Goal: Task Accomplishment & Management: Manage account settings

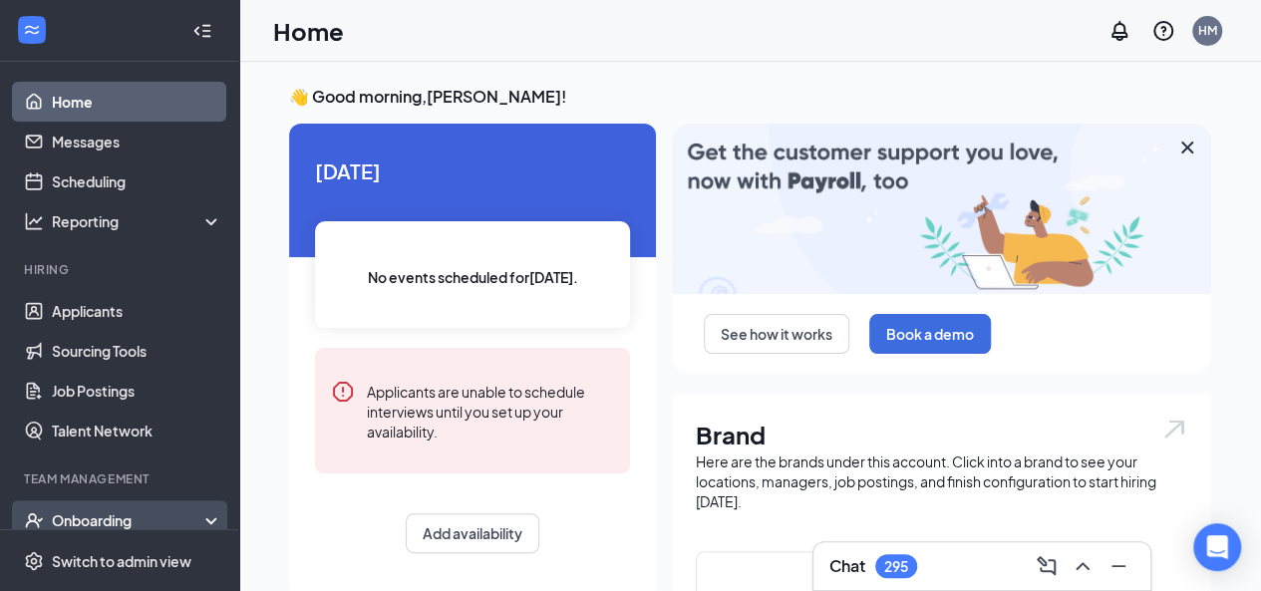
click at [153, 518] on div "Onboarding" at bounding box center [128, 520] width 153 height 20
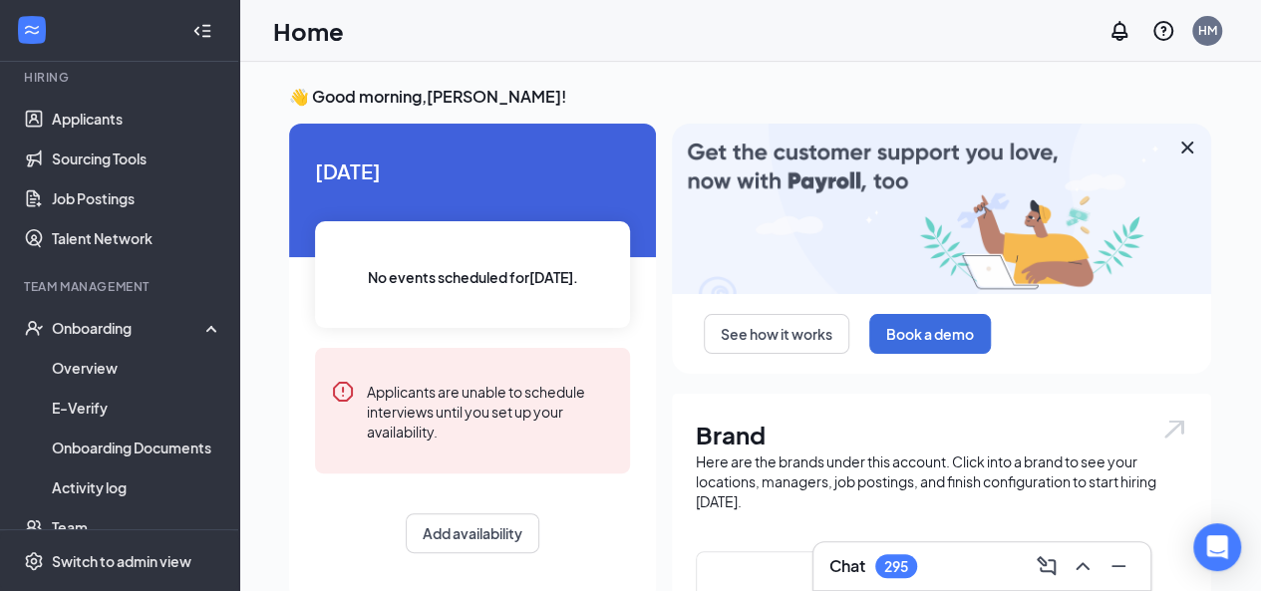
scroll to position [193, 0]
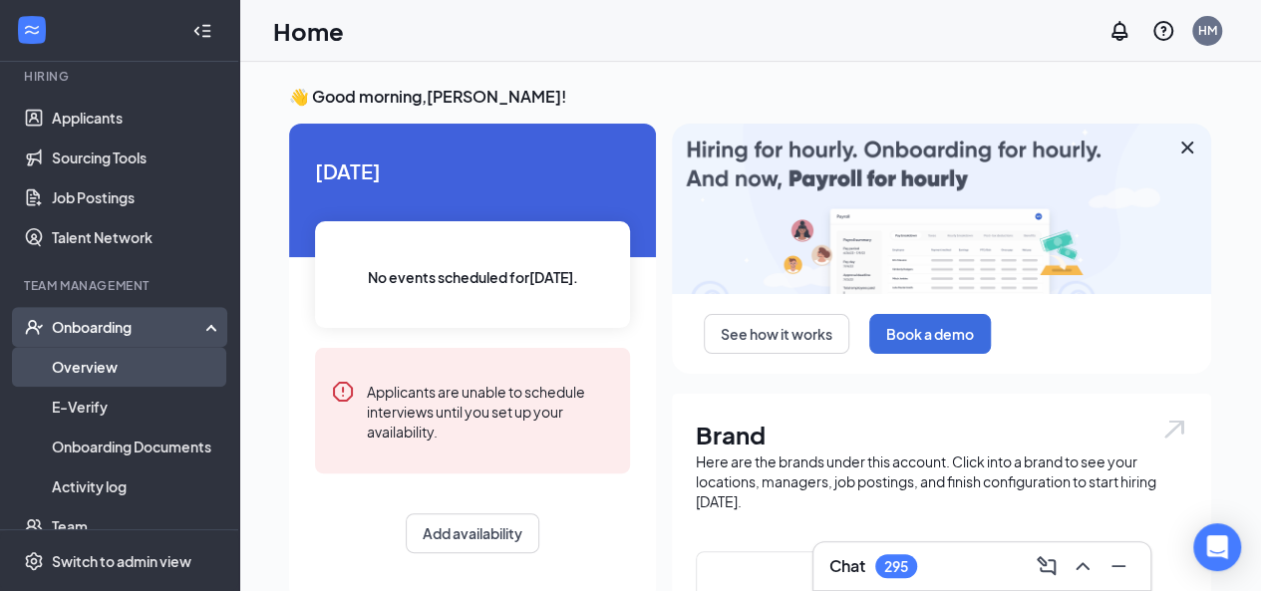
click at [104, 372] on link "Overview" at bounding box center [137, 367] width 170 height 40
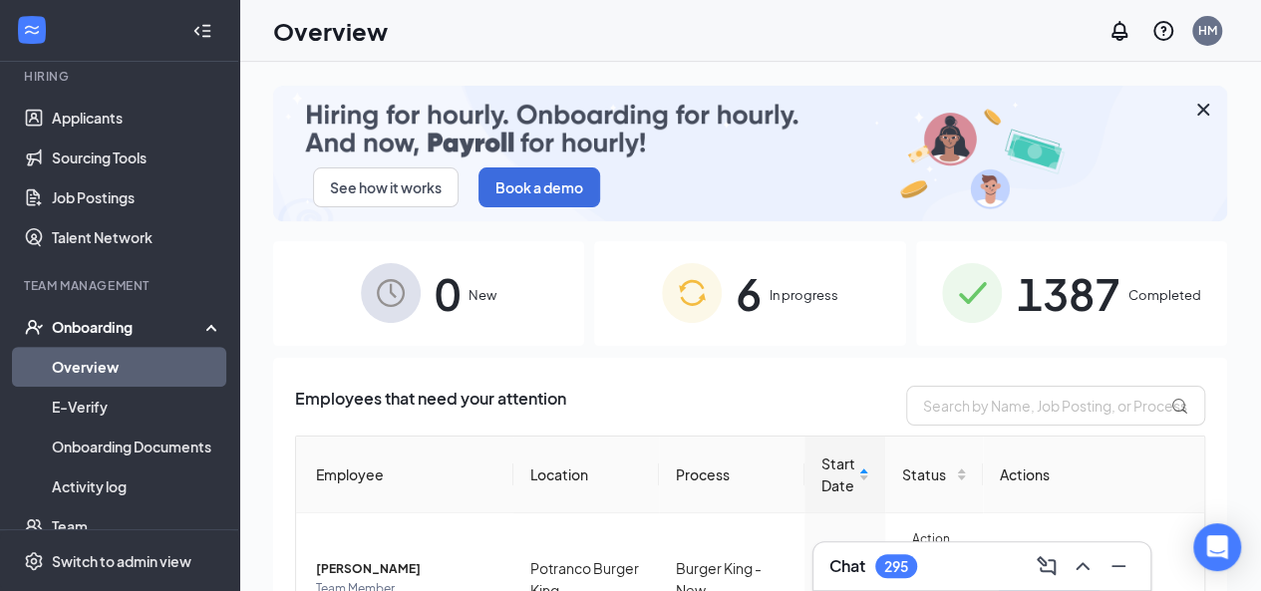
click at [981, 281] on img at bounding box center [972, 293] width 60 height 60
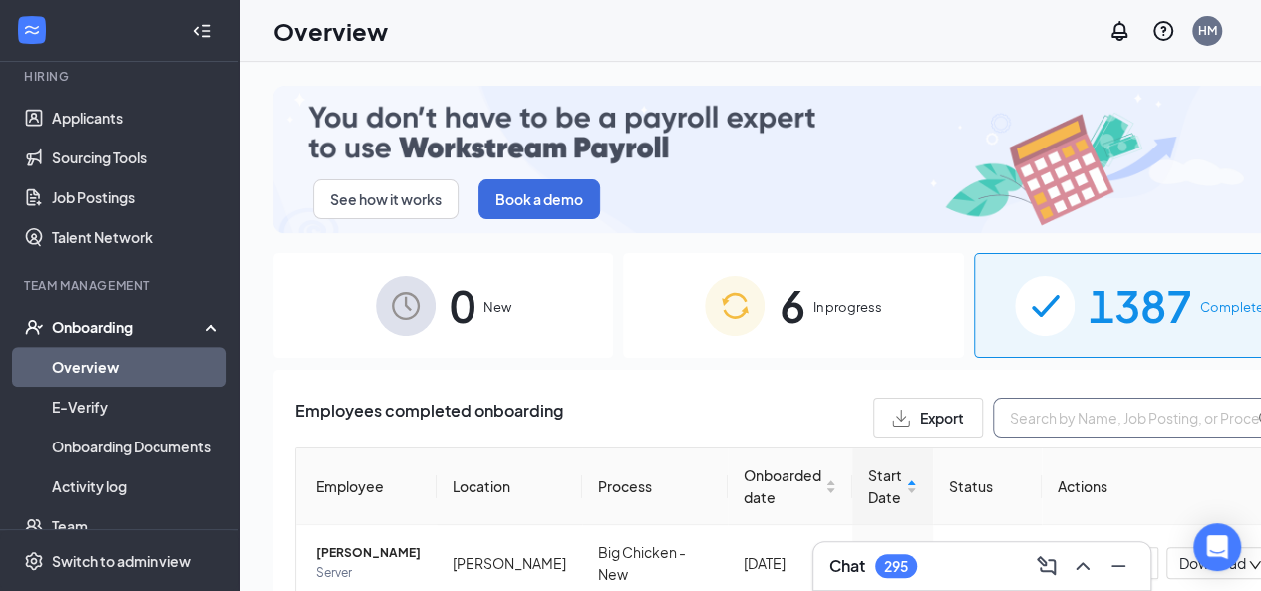
click at [993, 398] on input "text" at bounding box center [1142, 418] width 299 height 40
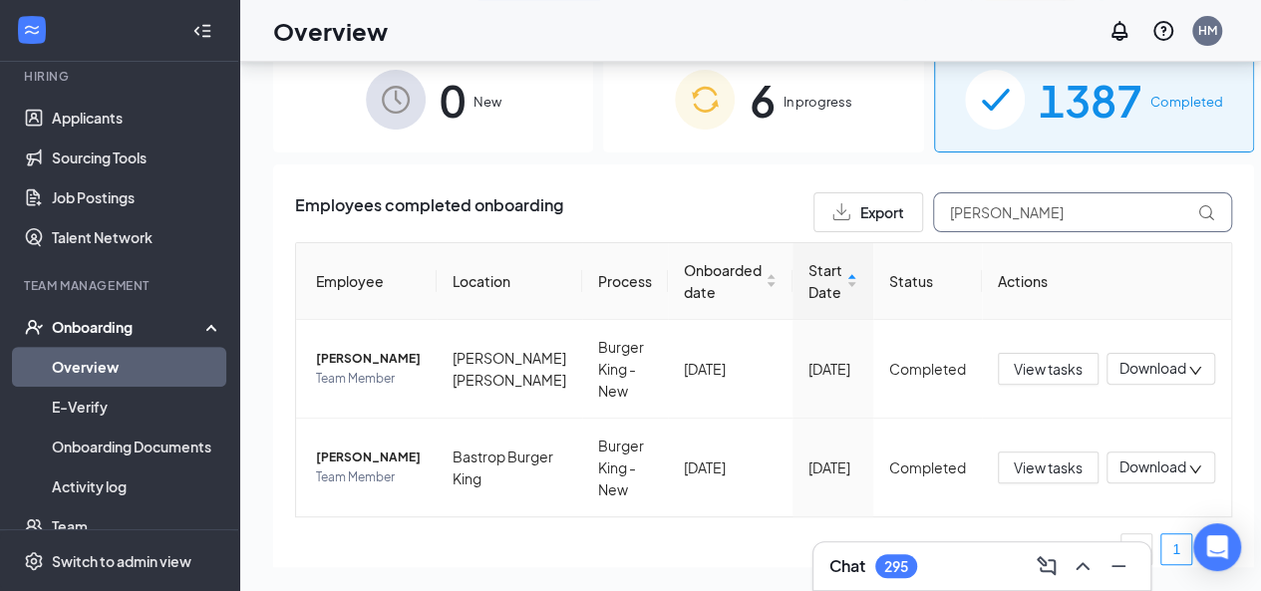
scroll to position [113, 0]
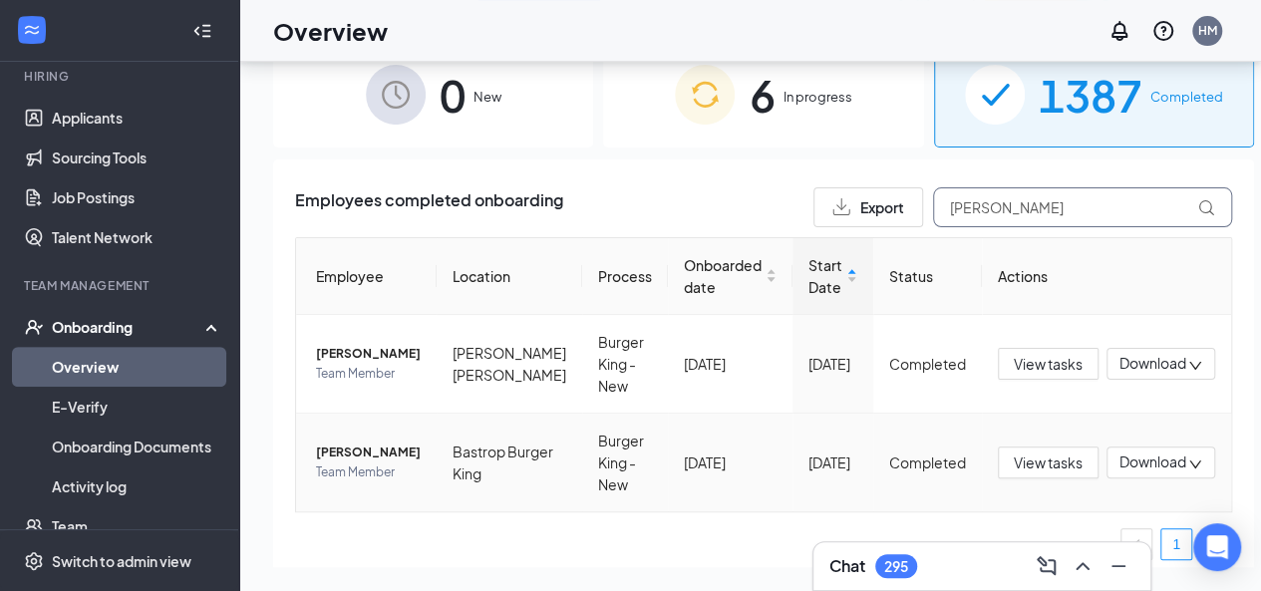
type input "[PERSON_NAME]"
click at [357, 462] on span "Team Member" at bounding box center [368, 472] width 105 height 20
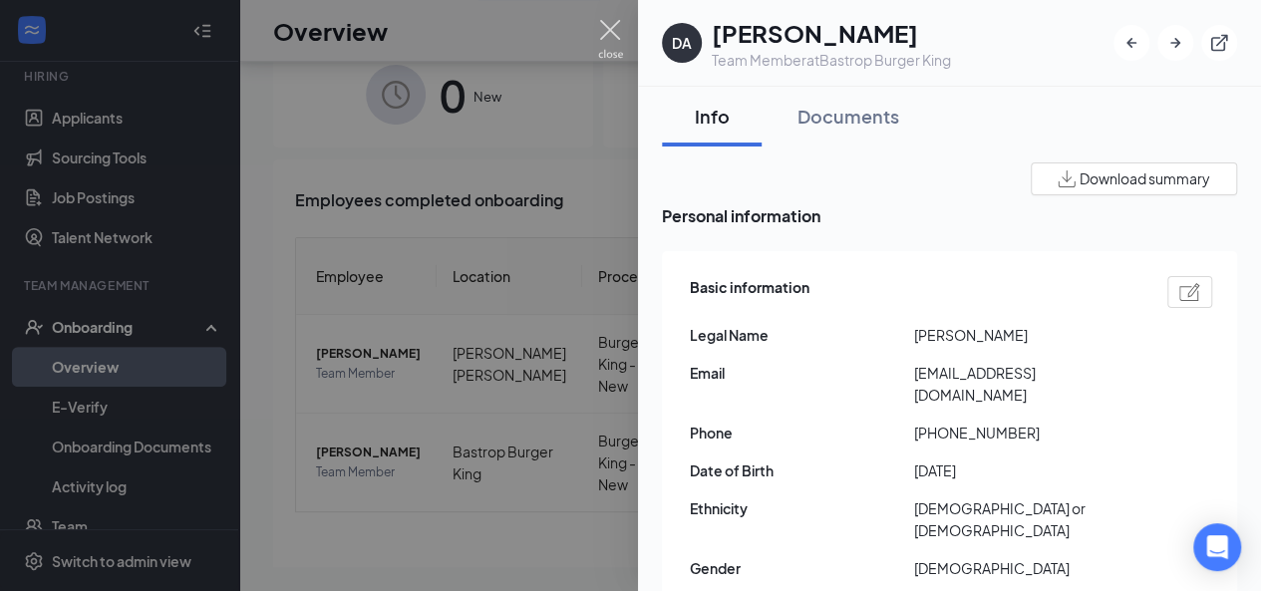
click at [606, 42] on img at bounding box center [610, 39] width 25 height 39
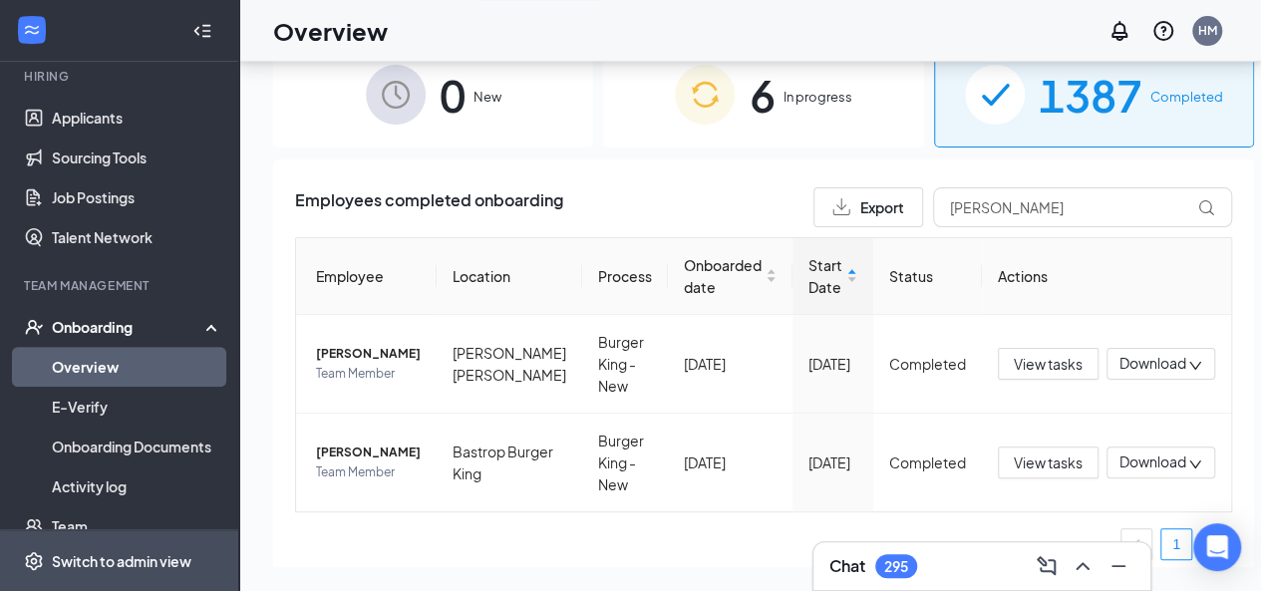
click at [102, 563] on div "Switch to admin view" at bounding box center [122, 561] width 140 height 20
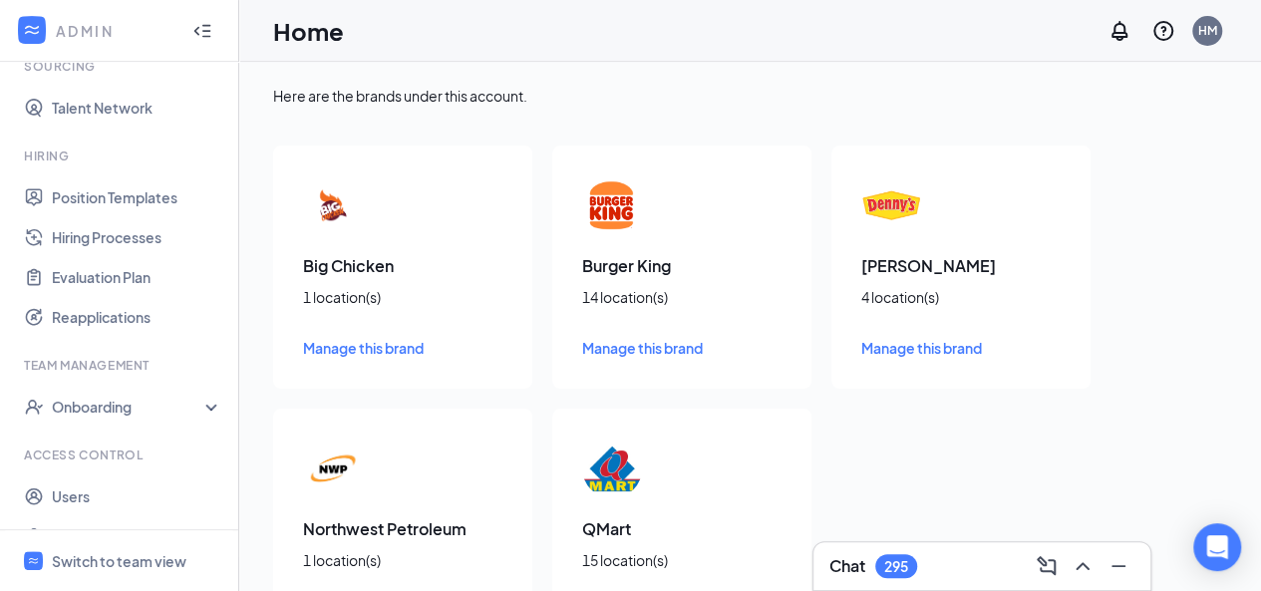
scroll to position [407, 0]
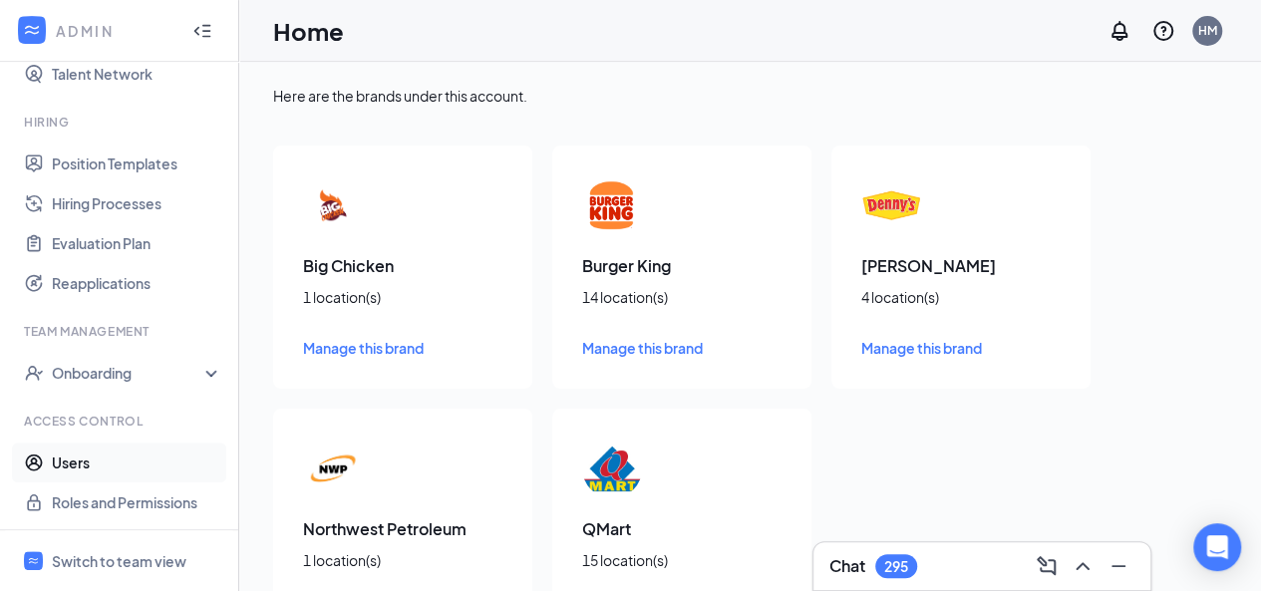
click at [100, 465] on link "Users" at bounding box center [137, 462] width 170 height 40
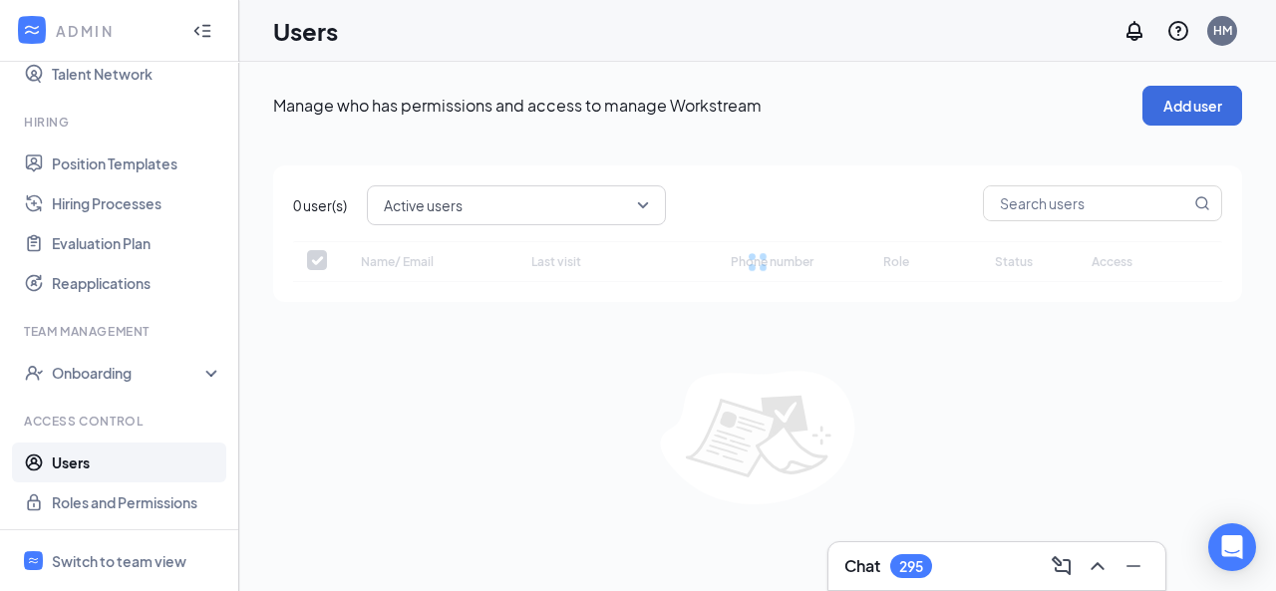
checkbox input "false"
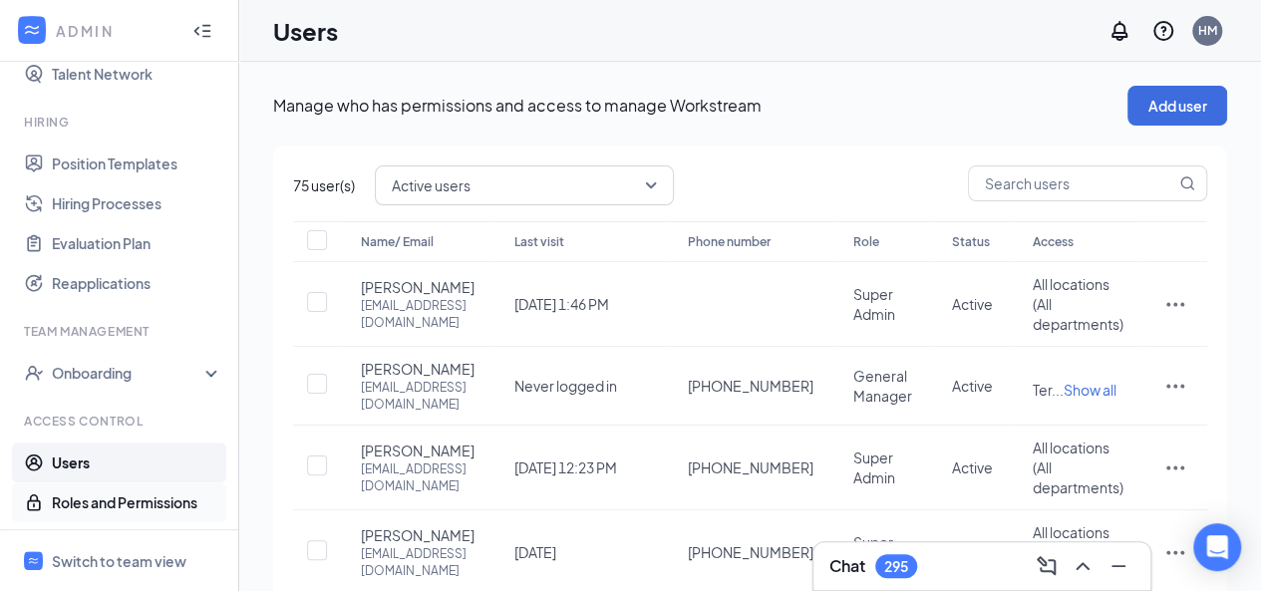
click at [114, 507] on link "Roles and Permissions" at bounding box center [137, 502] width 170 height 40
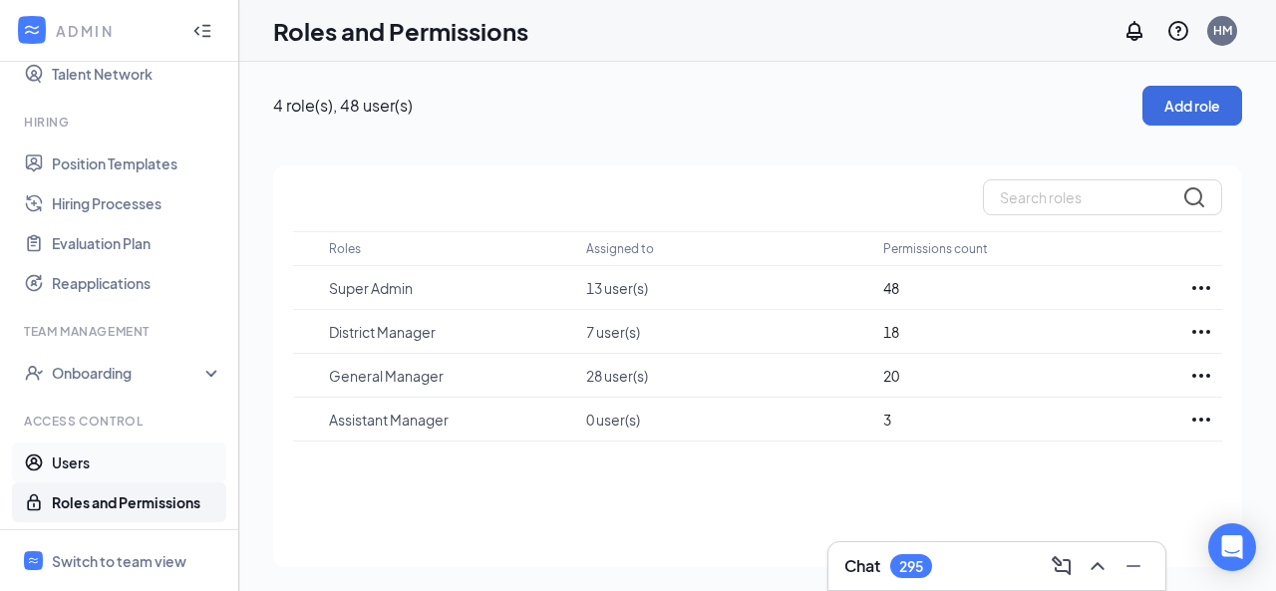
click at [96, 454] on link "Users" at bounding box center [137, 462] width 170 height 40
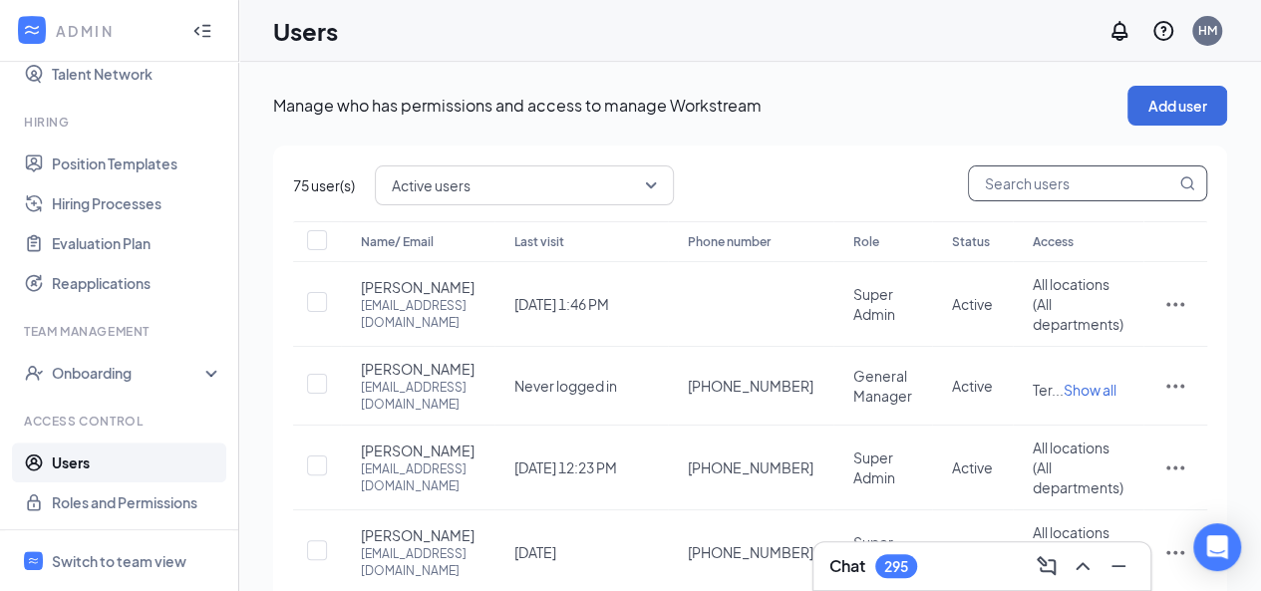
click at [1002, 192] on input "text" at bounding box center [1072, 183] width 206 height 34
type input "tera"
checkbox input "true"
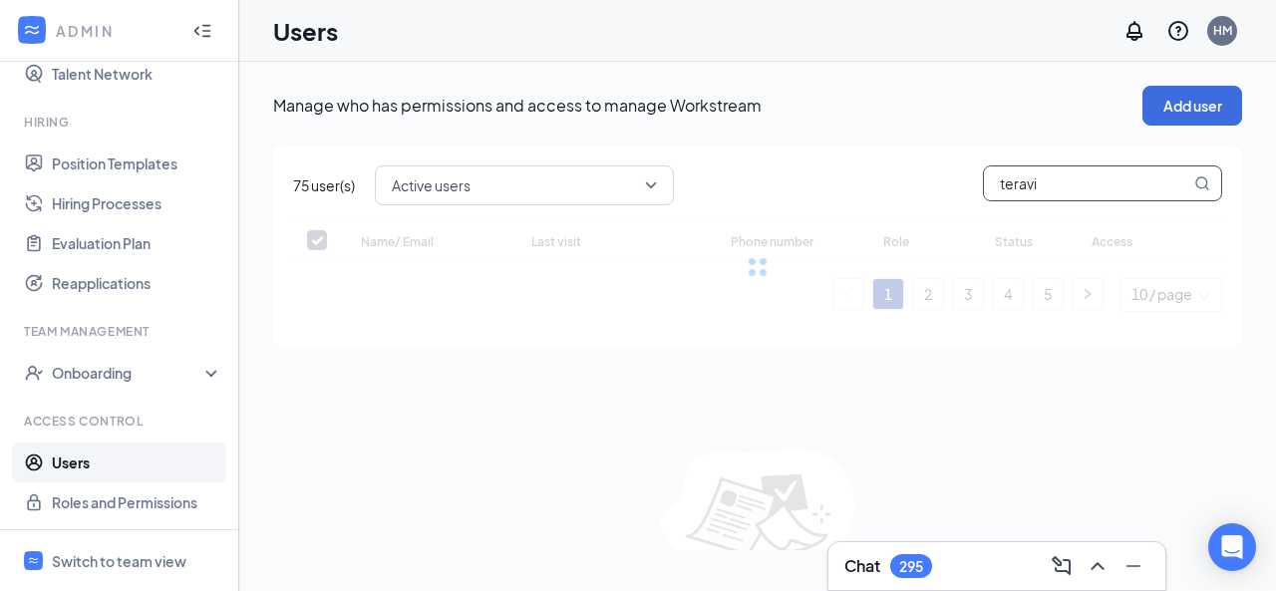
type input "teravis"
checkbox input "false"
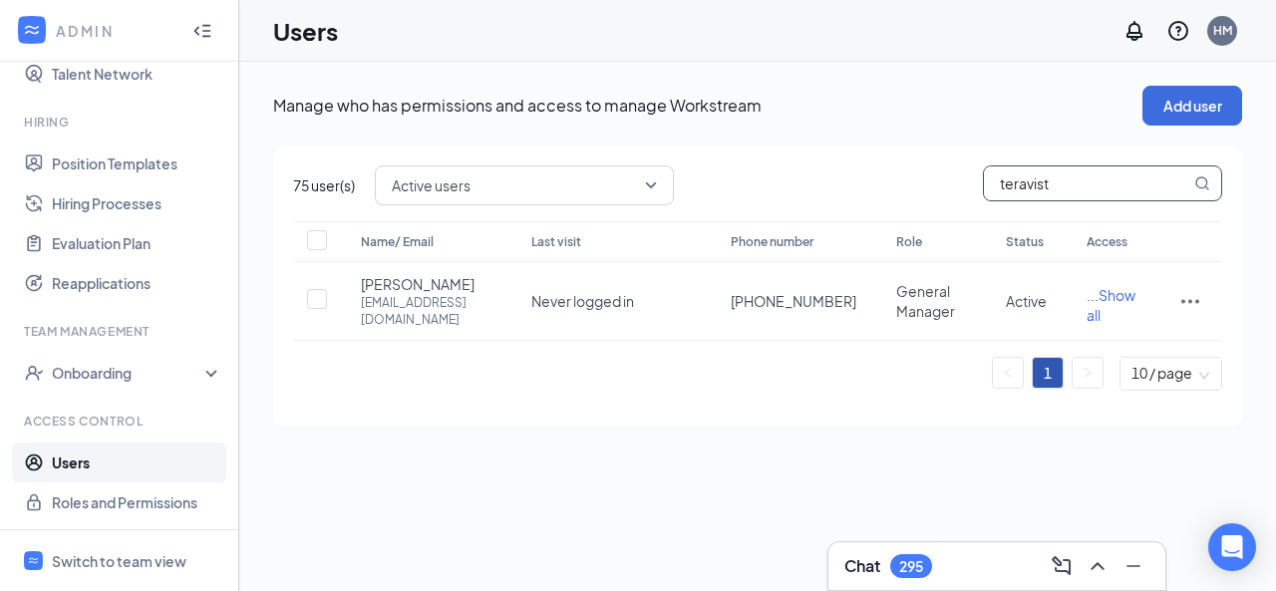
type input "teravista"
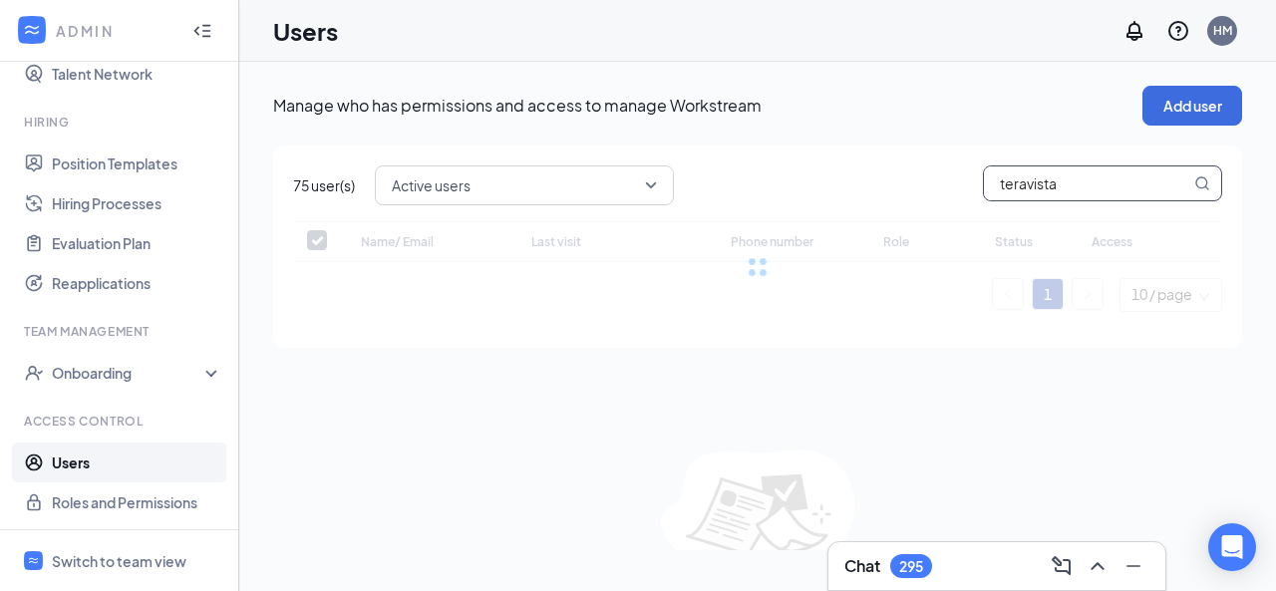
checkbox input "false"
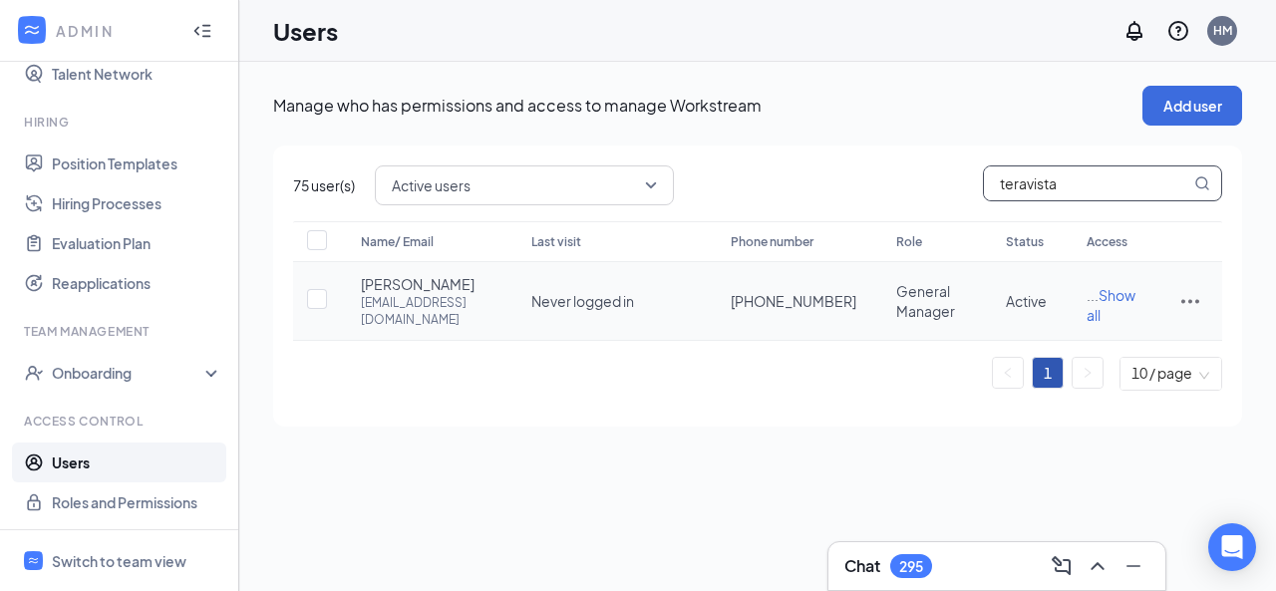
type input "teravista"
click at [1191, 304] on icon "ActionsIcon" at bounding box center [1190, 302] width 18 height 4
click at [798, 412] on div "75 user(s) Active users teravista Name/ Email Last visit Phone number Role Stat…" at bounding box center [757, 285] width 969 height 281
click at [126, 556] on div "Switch to team view" at bounding box center [119, 561] width 135 height 20
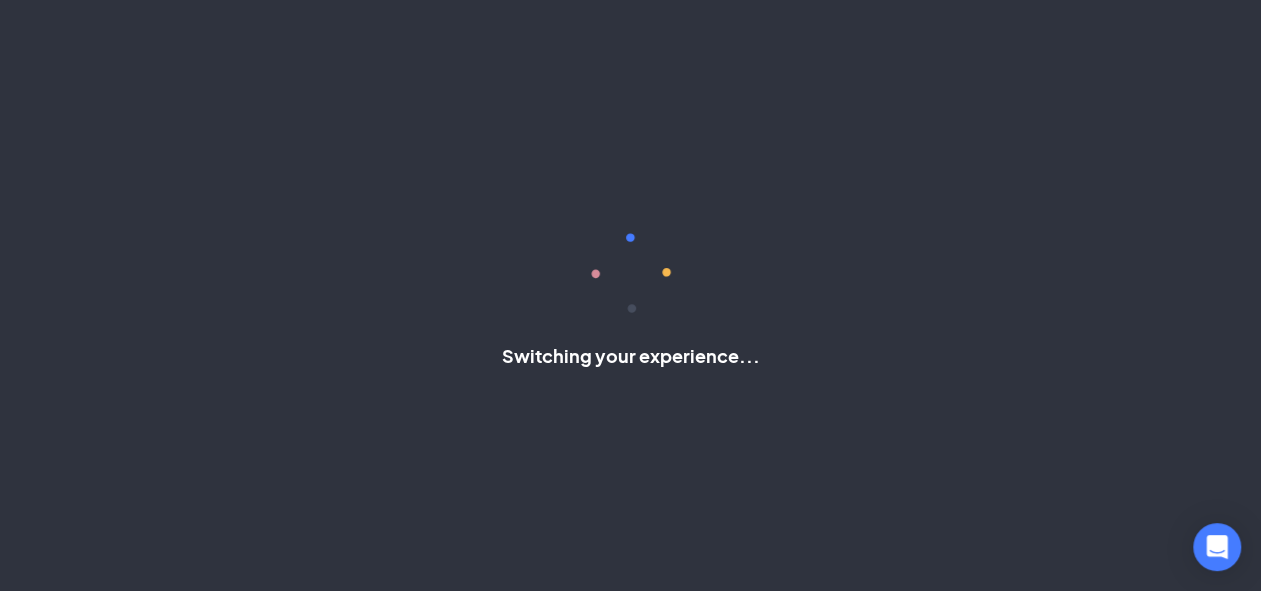
scroll to position [387, 0]
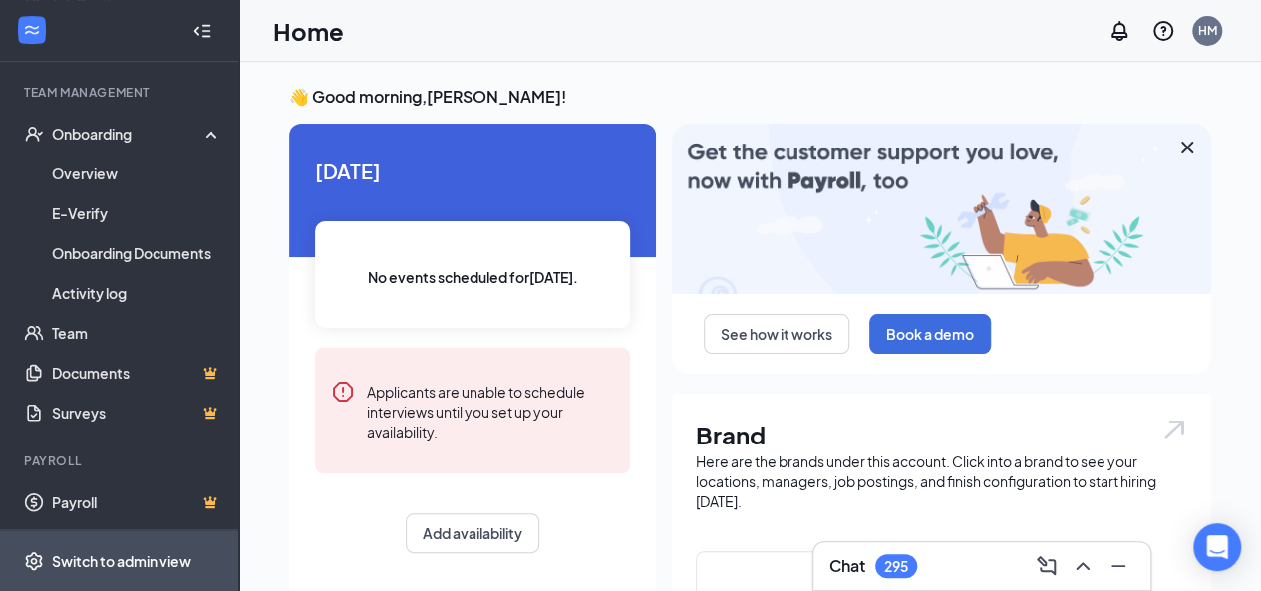
click at [165, 557] on div "Switch to admin view" at bounding box center [122, 561] width 140 height 20
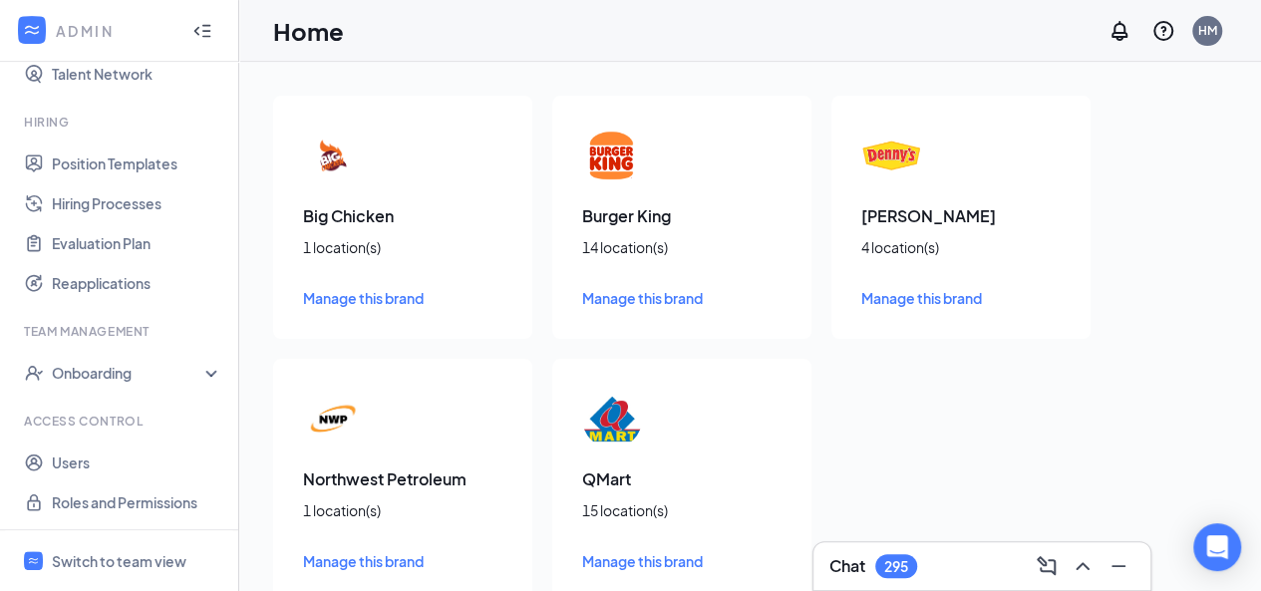
scroll to position [52, 0]
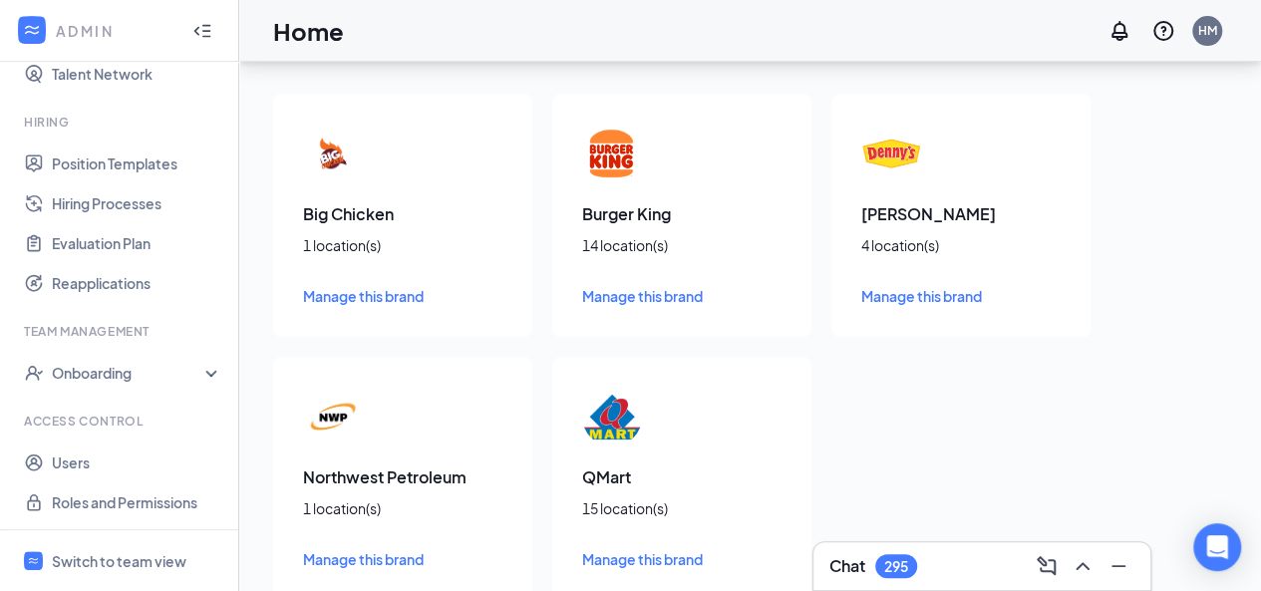
click at [638, 218] on h3 "Burger King" at bounding box center [681, 214] width 199 height 22
click at [638, 298] on span "Manage this brand" at bounding box center [642, 296] width 121 height 18
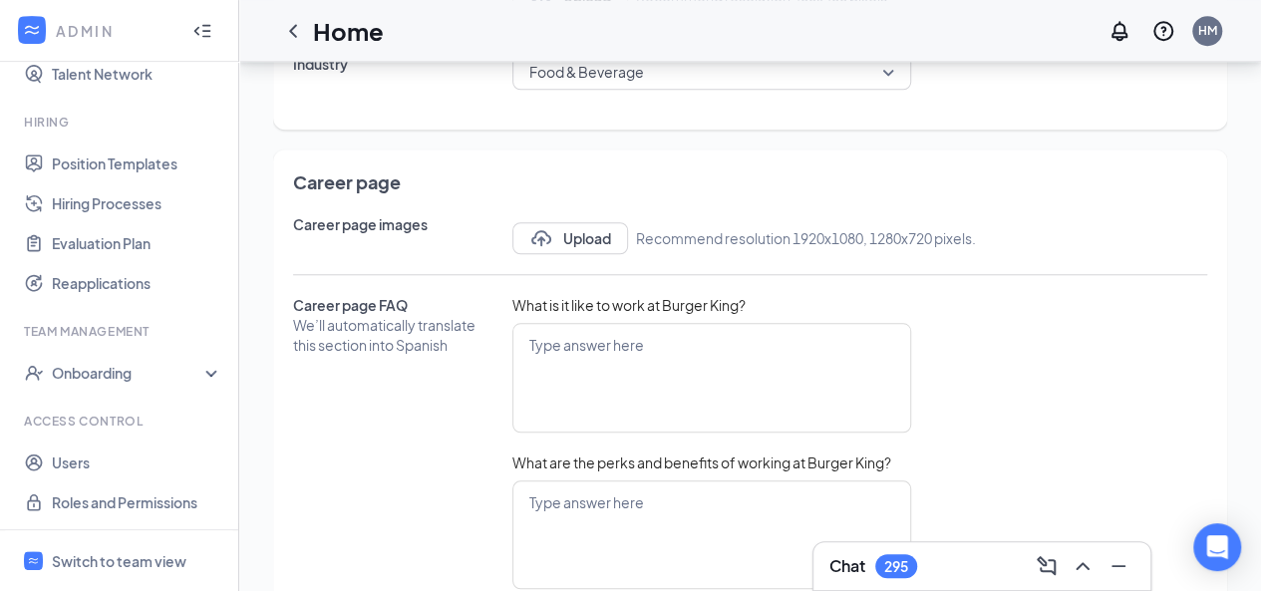
scroll to position [778, 0]
click at [155, 555] on div "Switch to team view" at bounding box center [119, 561] width 135 height 20
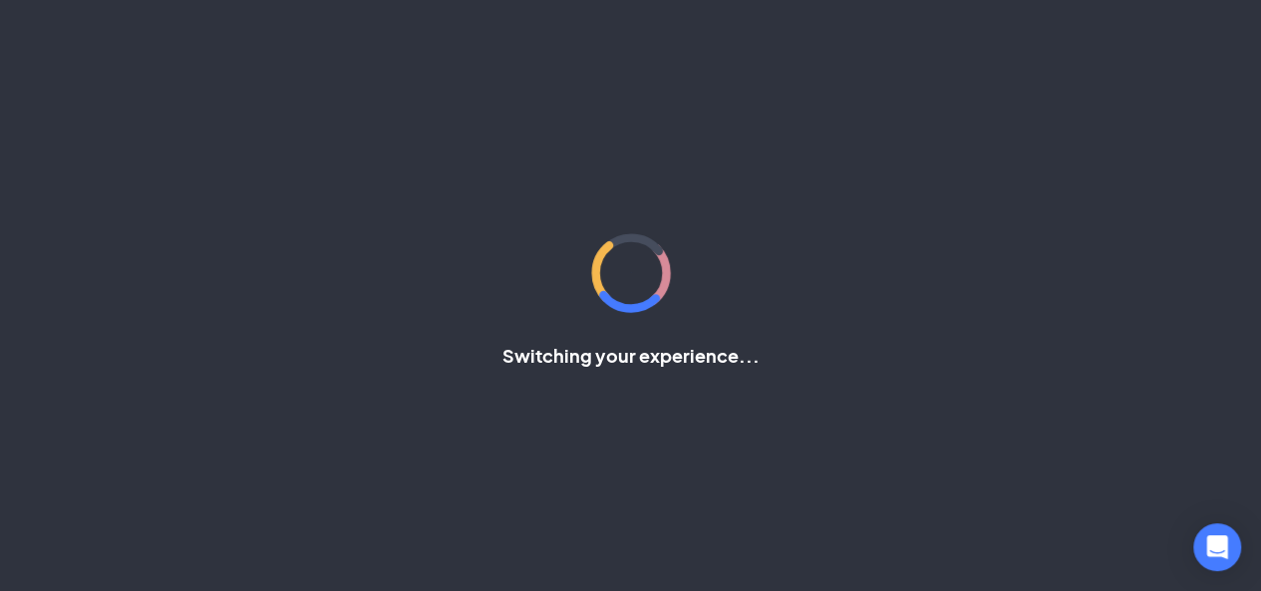
scroll to position [387, 0]
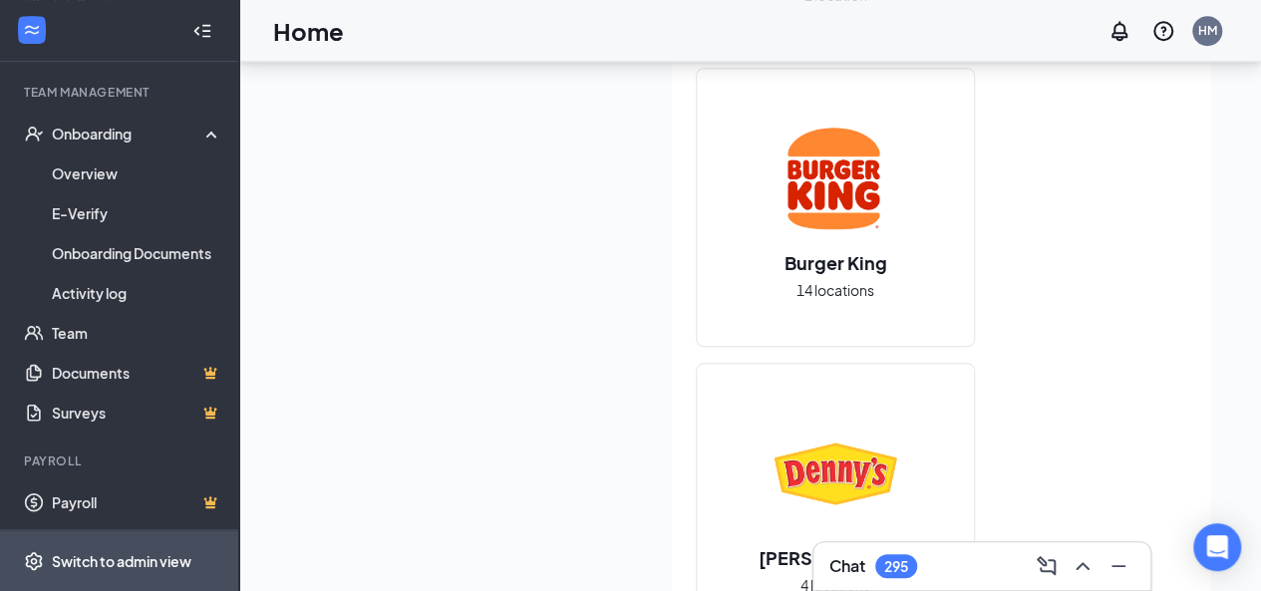
click at [138, 558] on div "Switch to admin view" at bounding box center [122, 561] width 140 height 20
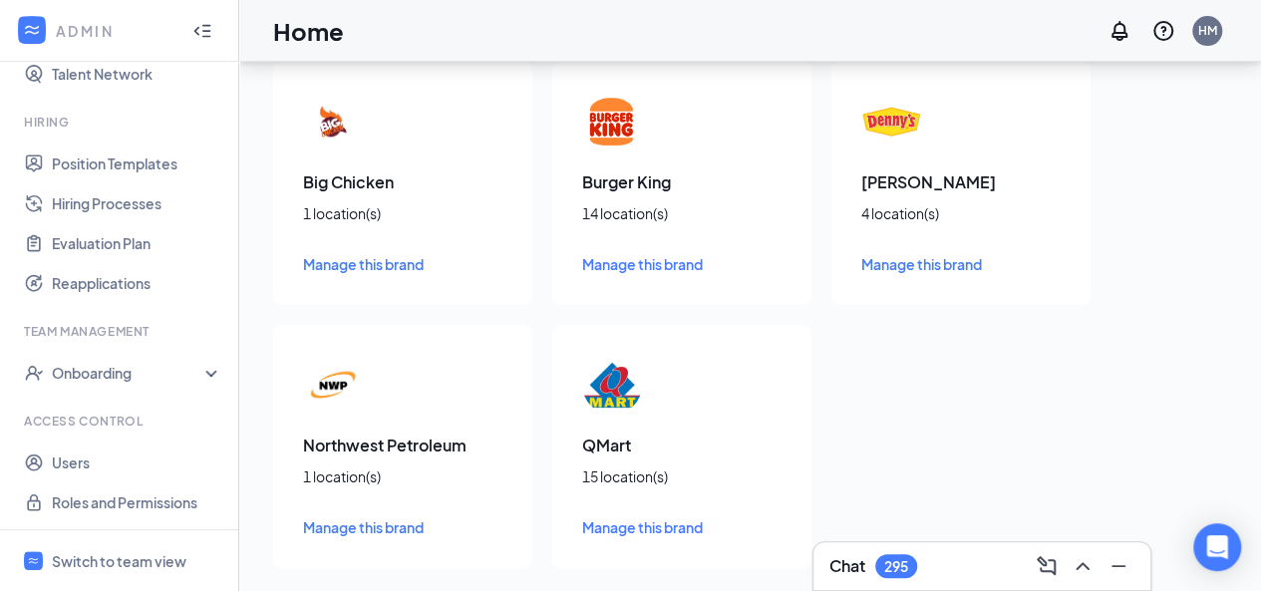
scroll to position [407, 0]
click at [90, 455] on link "Users" at bounding box center [137, 462] width 170 height 40
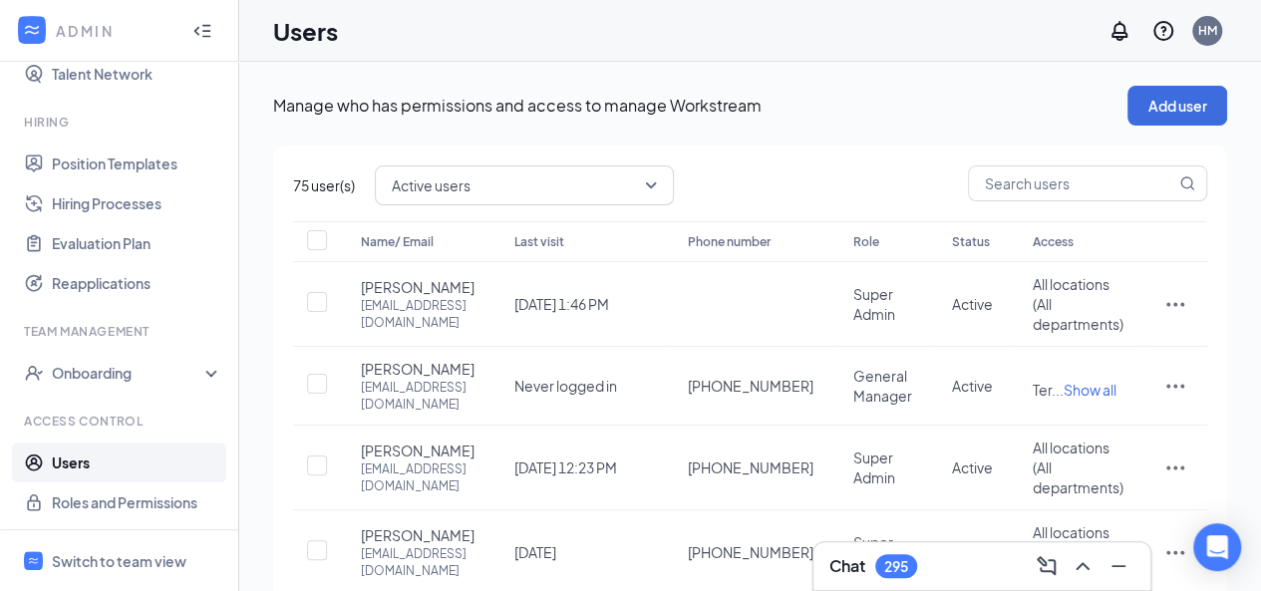
click at [655, 187] on span "Active users" at bounding box center [524, 185] width 265 height 34
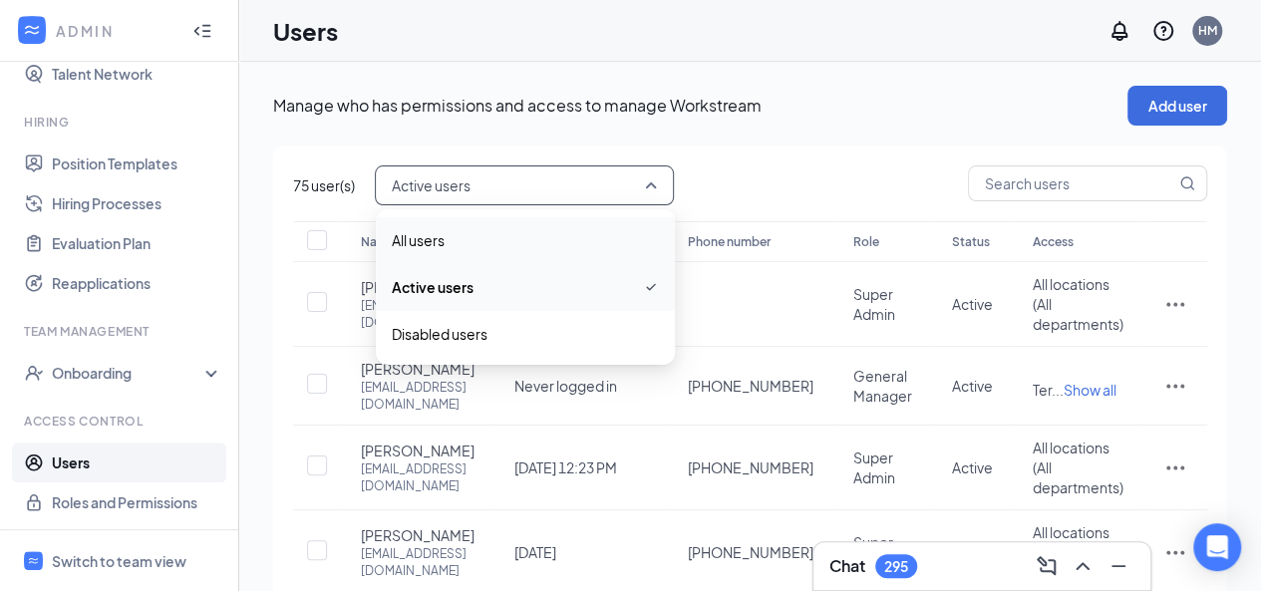
click at [546, 239] on span "All users" at bounding box center [525, 240] width 267 height 22
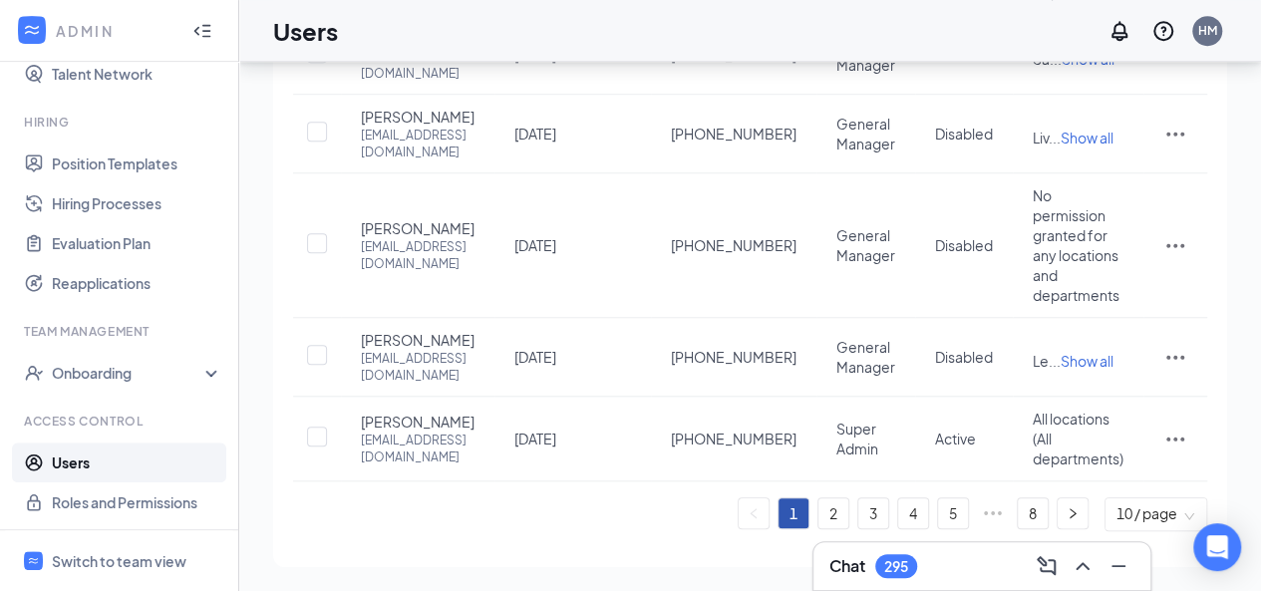
scroll to position [892, 0]
click at [833, 515] on link "2" at bounding box center [833, 513] width 30 height 30
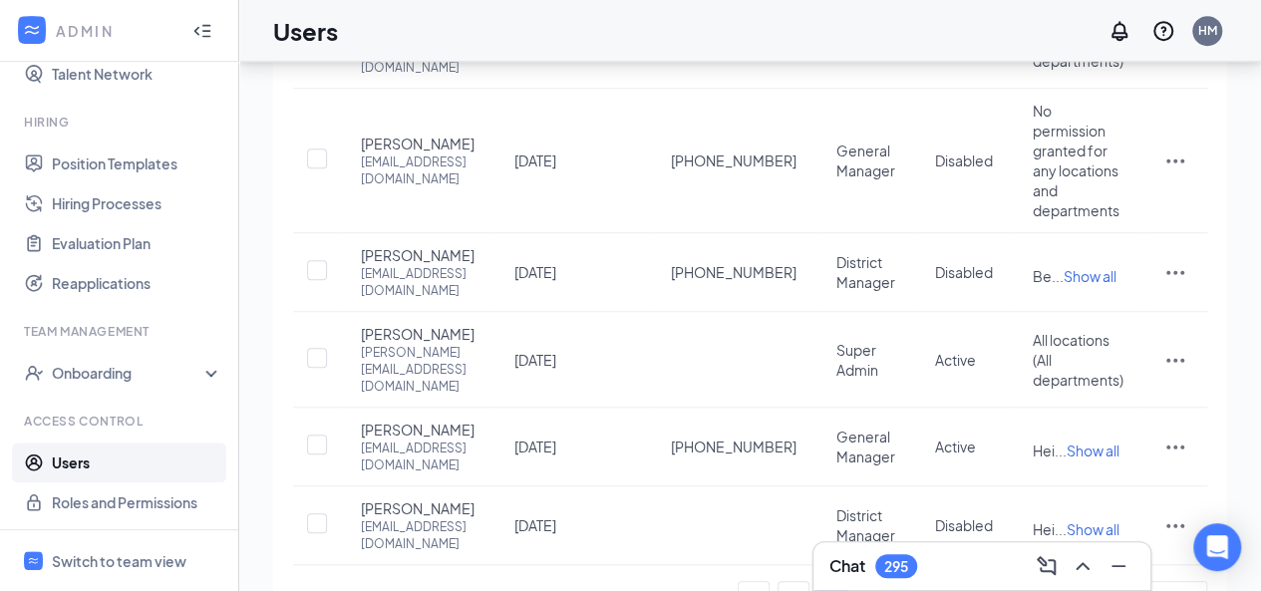
scroll to position [713, 0]
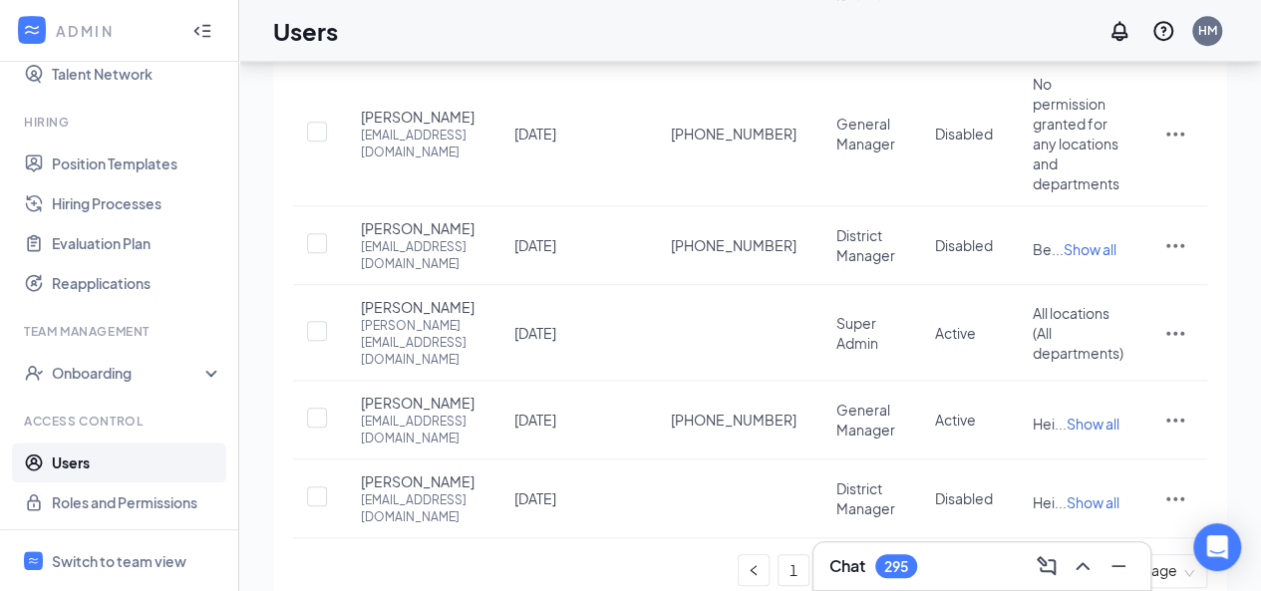
click at [873, 555] on link "3" at bounding box center [873, 570] width 30 height 30
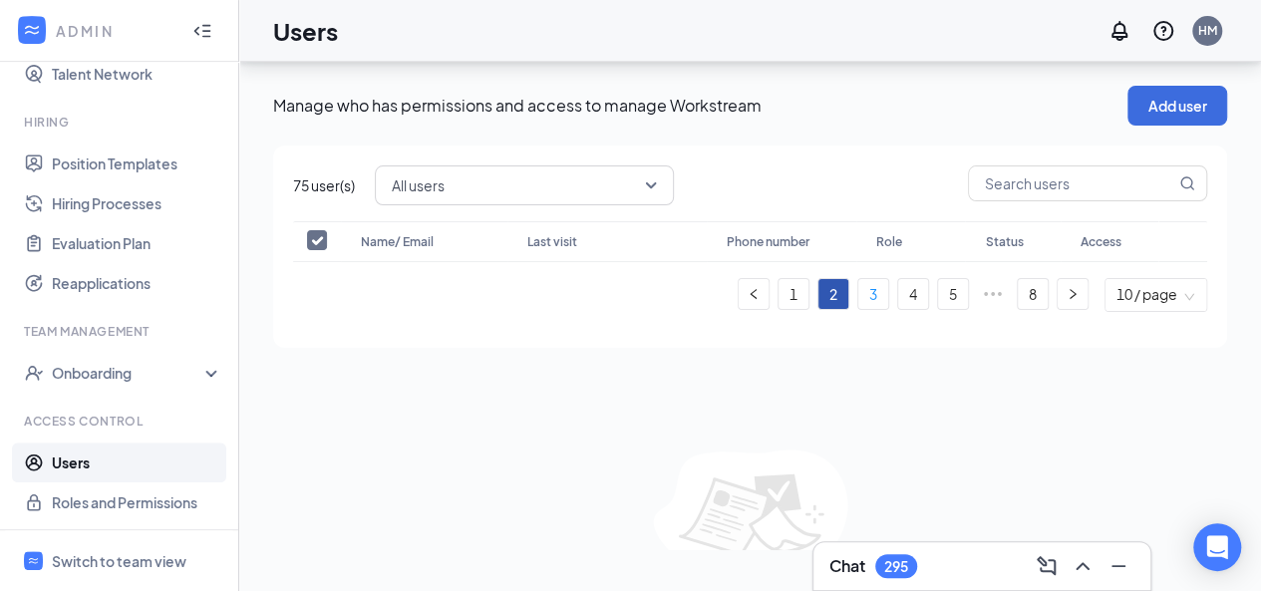
scroll to position [0, 0]
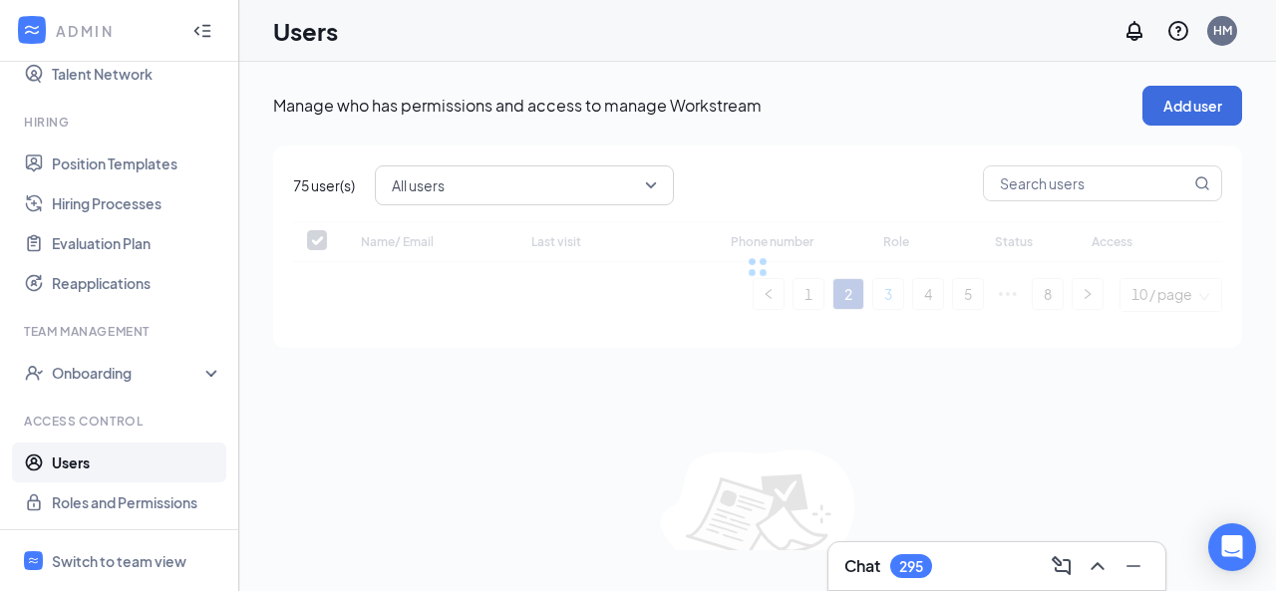
checkbox input "false"
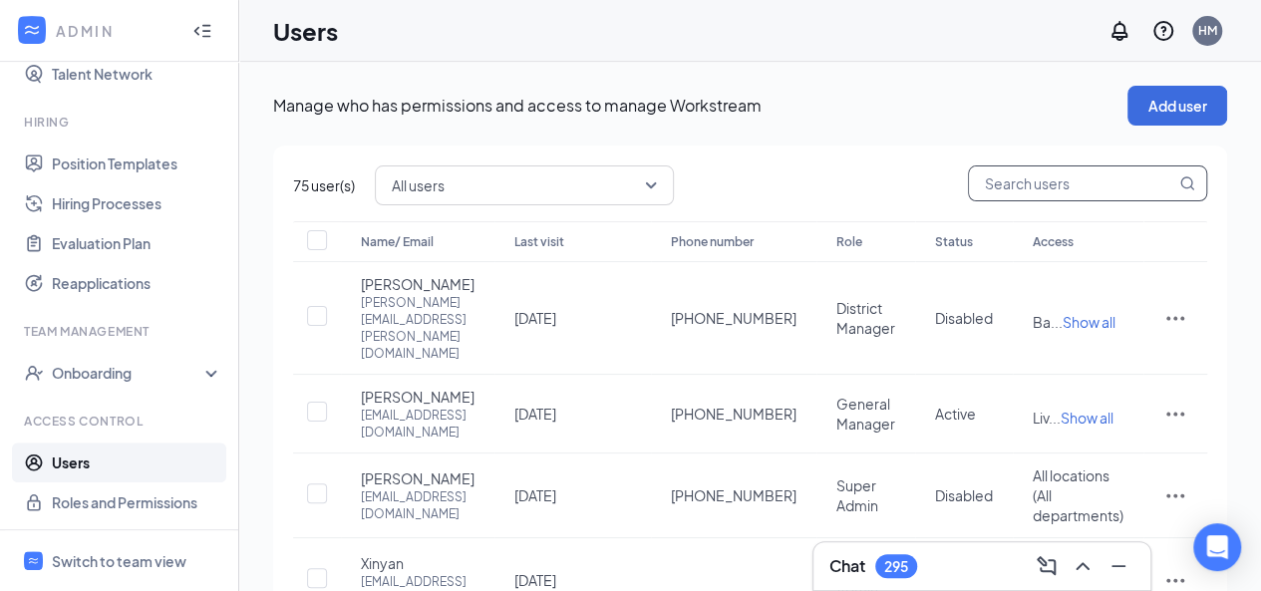
click at [1001, 185] on input "text" at bounding box center [1072, 183] width 206 height 34
type input "teravists"
checkbox input "true"
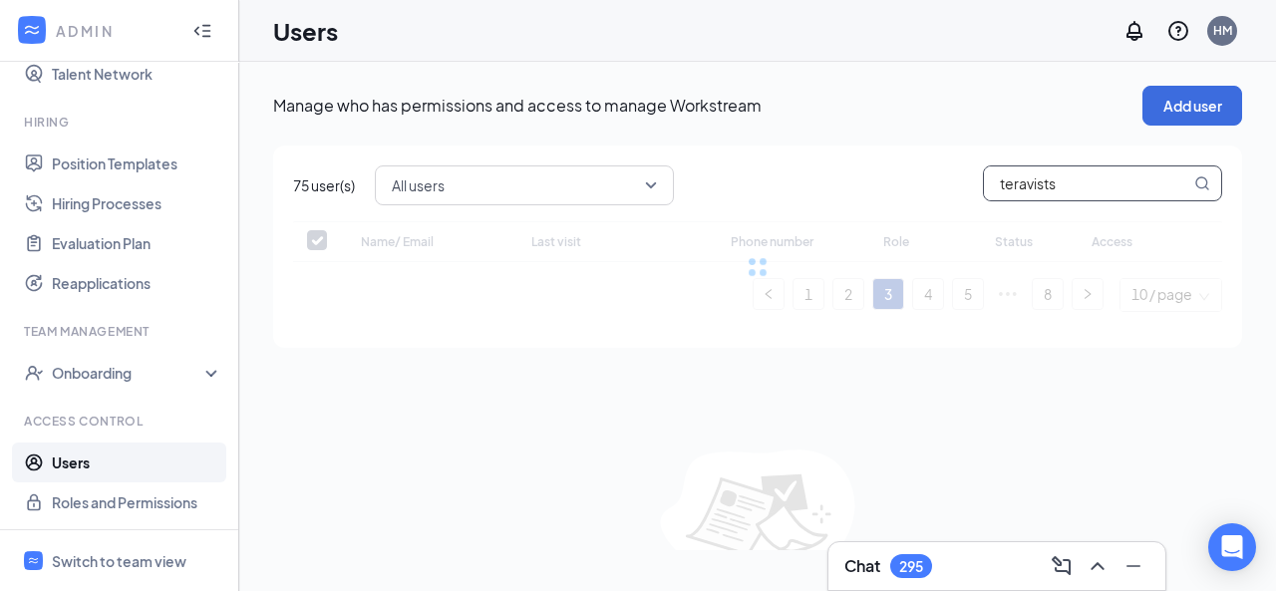
type input "teravist"
checkbox input "false"
type input "teravista"
checkbox input "false"
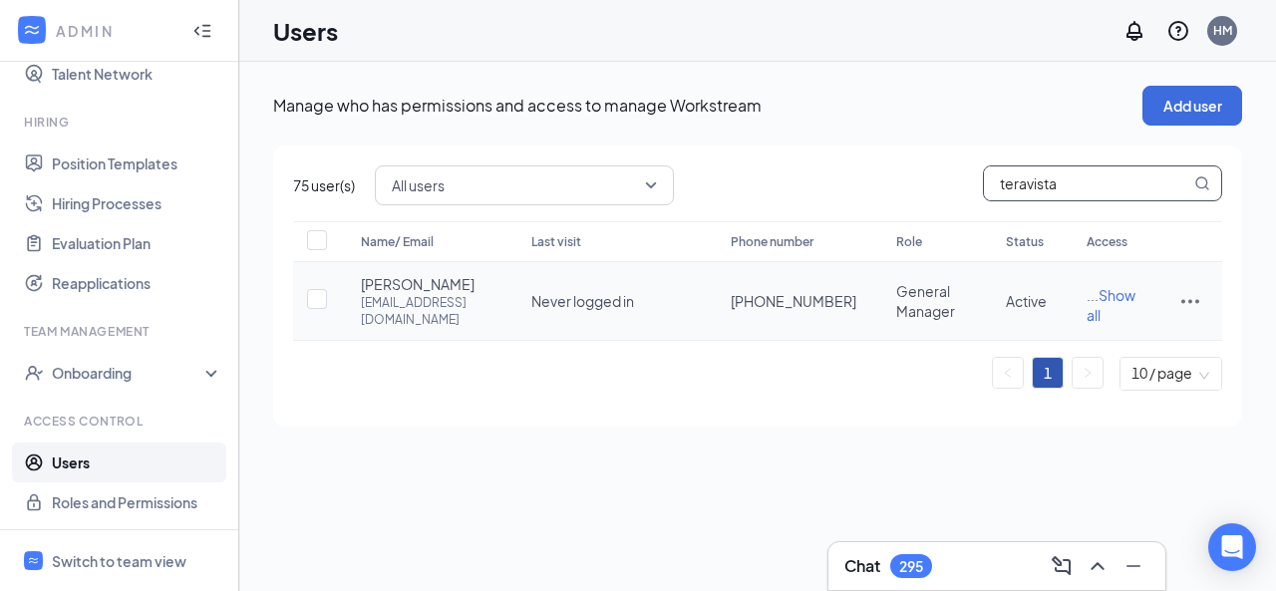
type input "teravista"
click at [1192, 311] on icon "ActionsIcon" at bounding box center [1190, 301] width 24 height 24
click at [721, 427] on div "75 user(s) All users active All users Active users Disabled users teravista Nam…" at bounding box center [757, 285] width 969 height 281
click at [1186, 306] on icon "ActionsIcon" at bounding box center [1190, 301] width 24 height 24
click at [1120, 351] on span "Edit user" at bounding box center [1123, 350] width 124 height 22
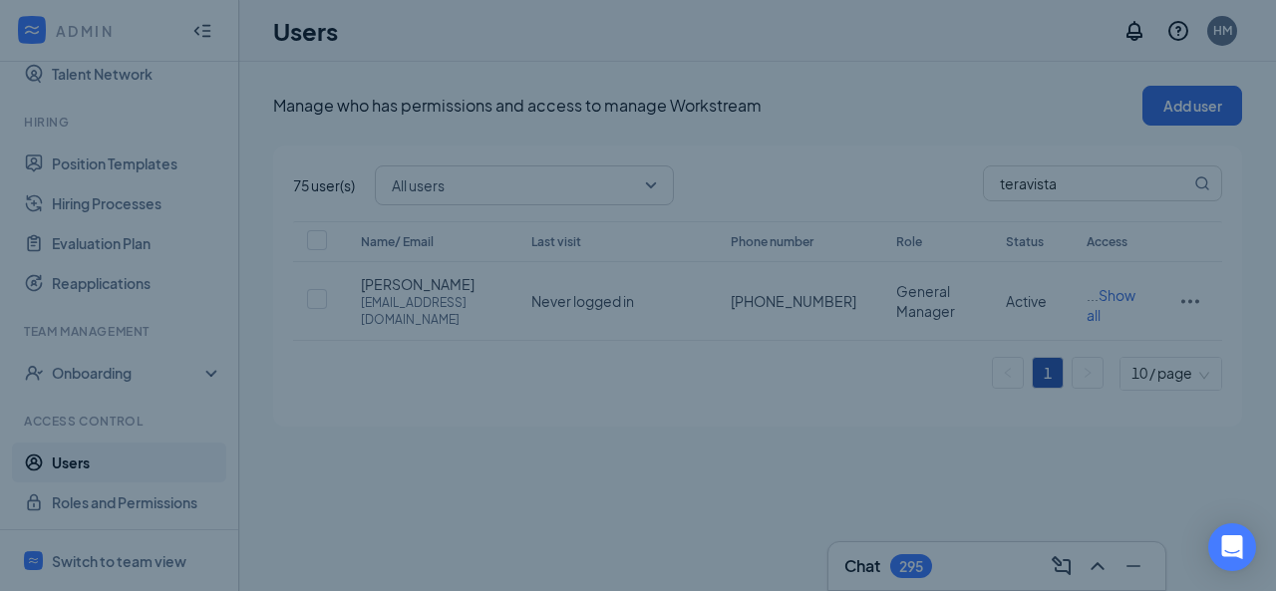
type input "[PHONE_NUMBER]"
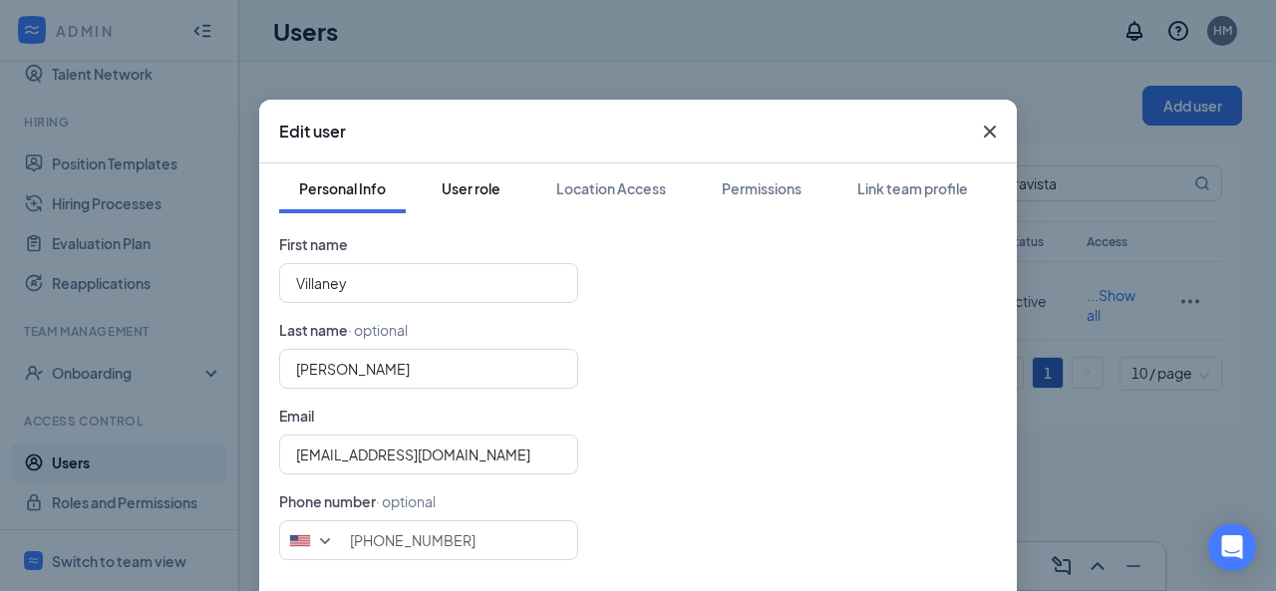
click at [483, 185] on div "User role" at bounding box center [470, 188] width 59 height 20
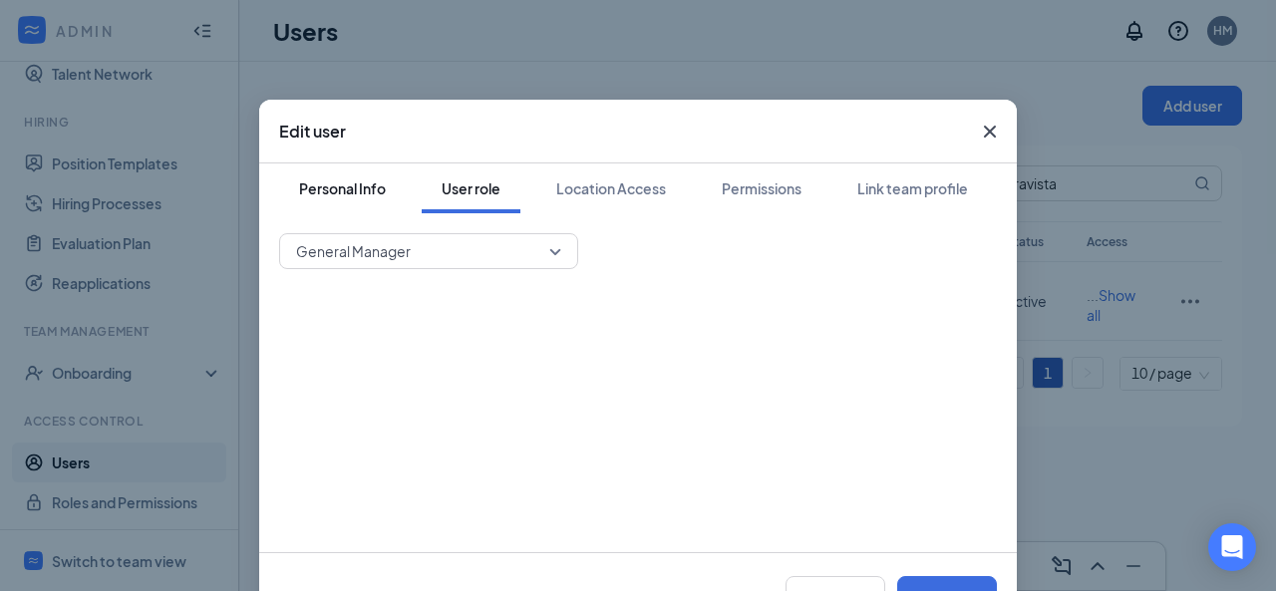
click at [349, 182] on div "Personal Info" at bounding box center [342, 188] width 87 height 20
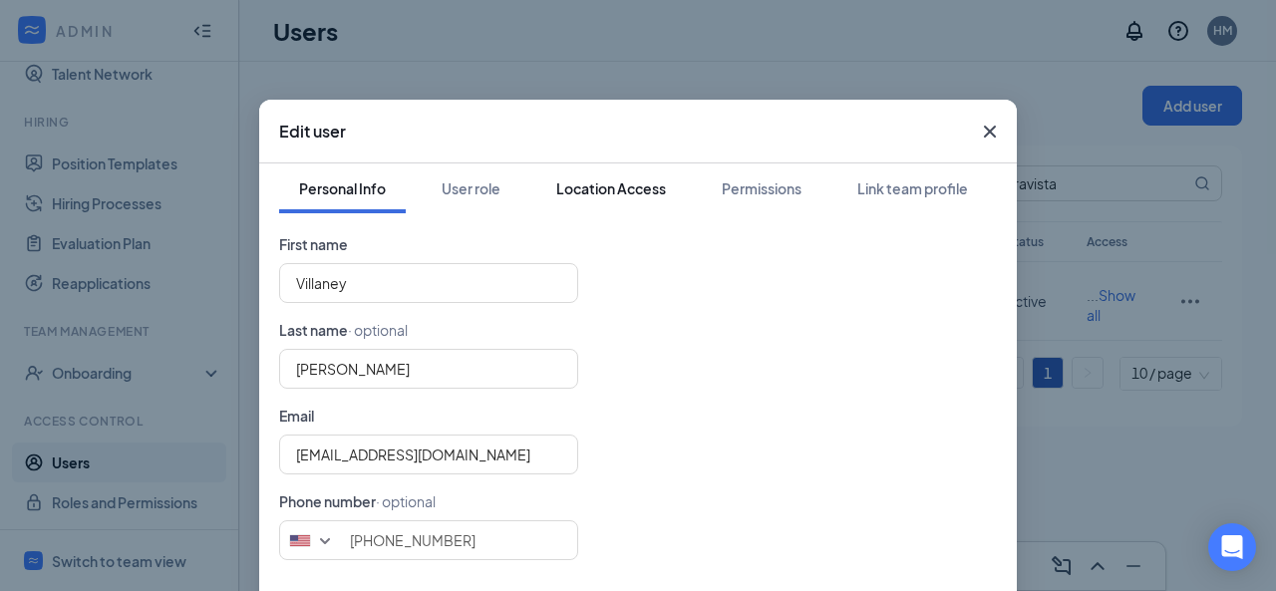
click at [614, 193] on div "Location Access" at bounding box center [611, 188] width 110 height 20
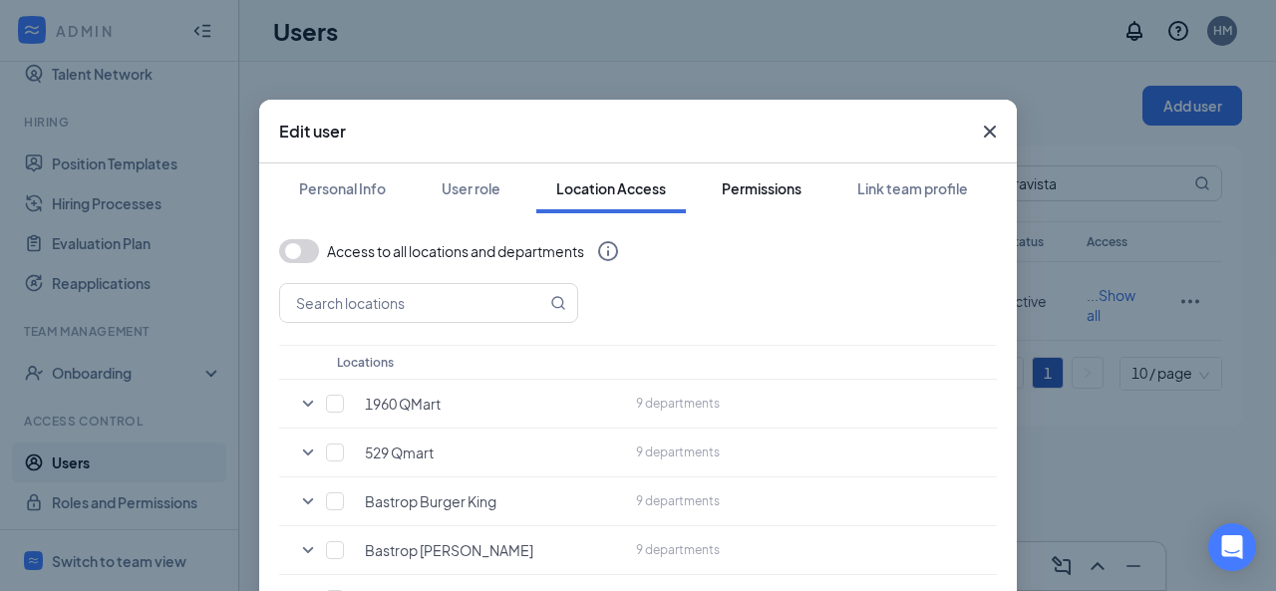
click at [774, 184] on div "Permissions" at bounding box center [761, 188] width 80 height 20
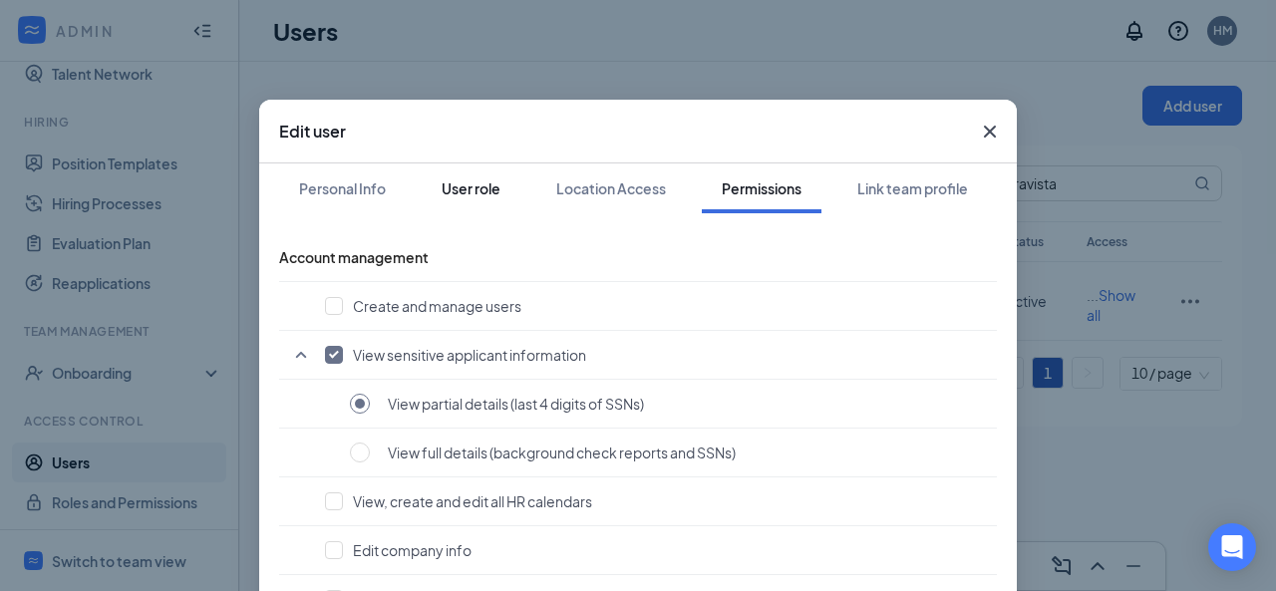
click at [475, 184] on div "User role" at bounding box center [470, 188] width 59 height 20
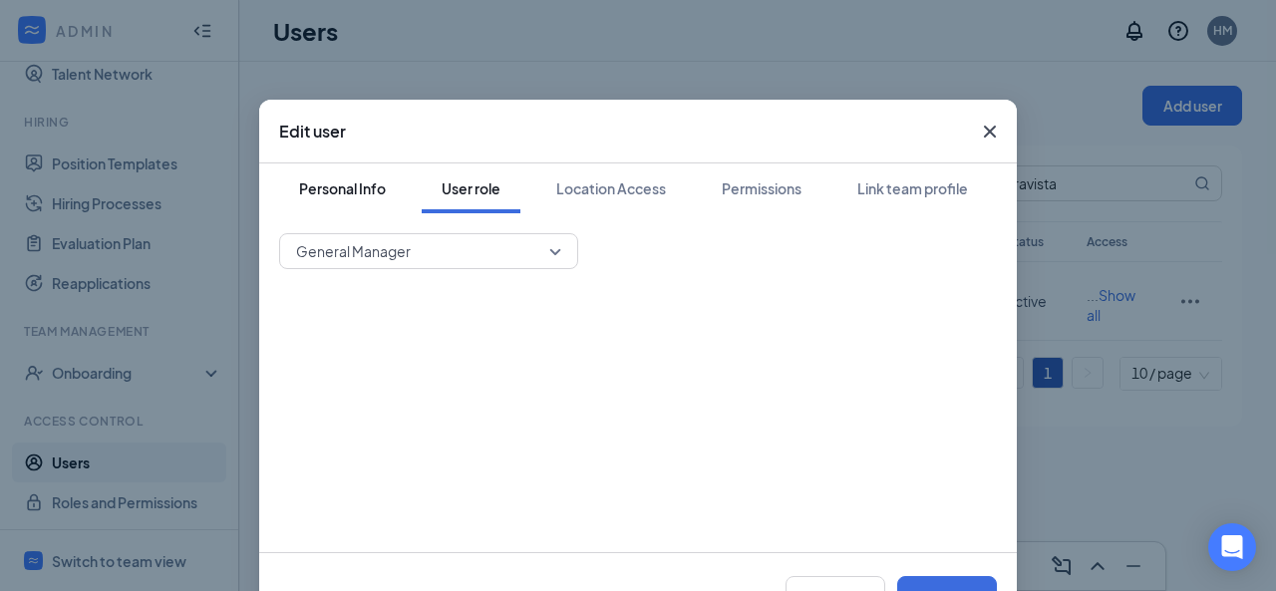
click at [342, 185] on div "Personal Info" at bounding box center [342, 188] width 87 height 20
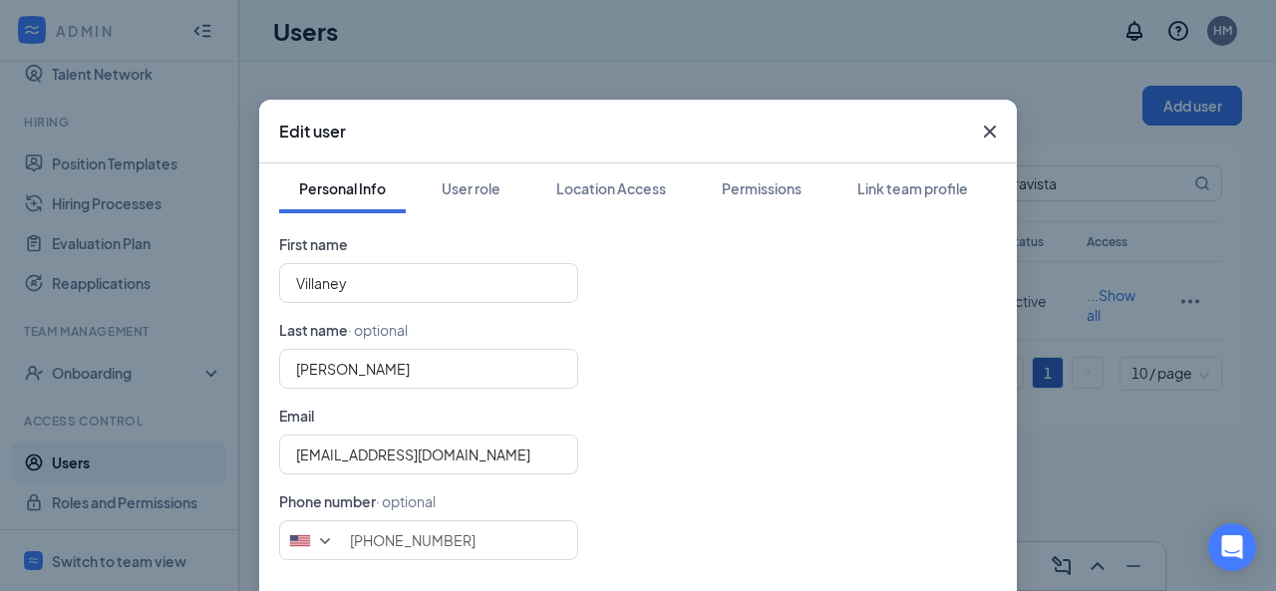
click at [983, 127] on icon "Cross" at bounding box center [990, 132] width 24 height 24
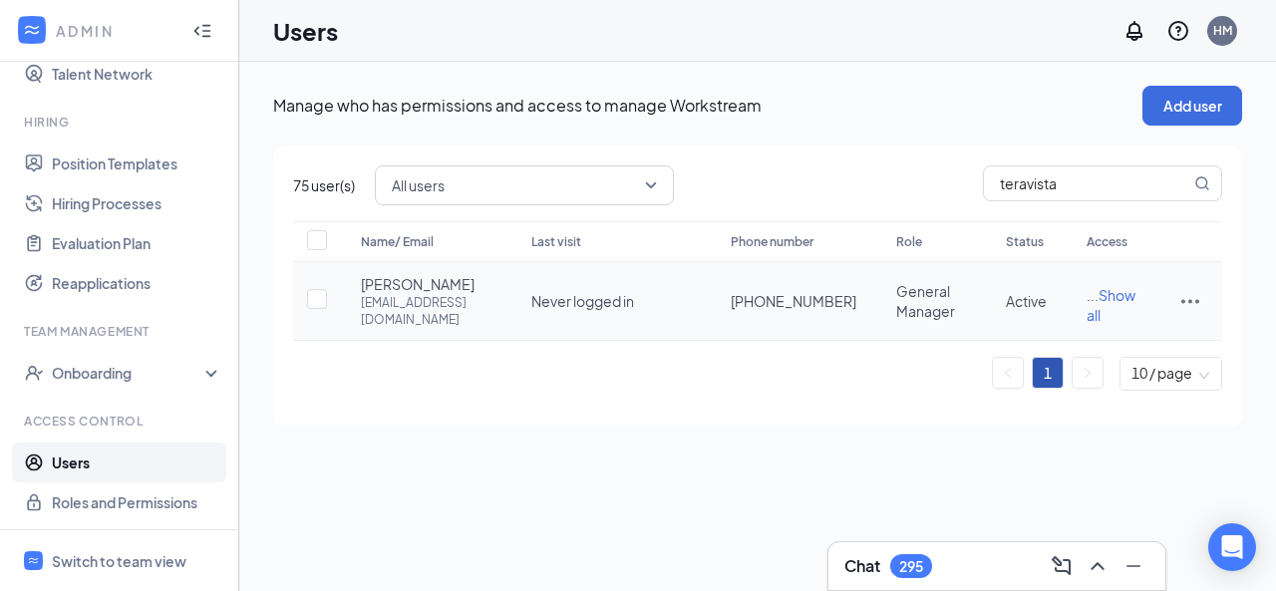
click at [1192, 306] on icon "ActionsIcon" at bounding box center [1190, 301] width 24 height 24
click at [1129, 396] on span "Reset password" at bounding box center [1114, 396] width 106 height 18
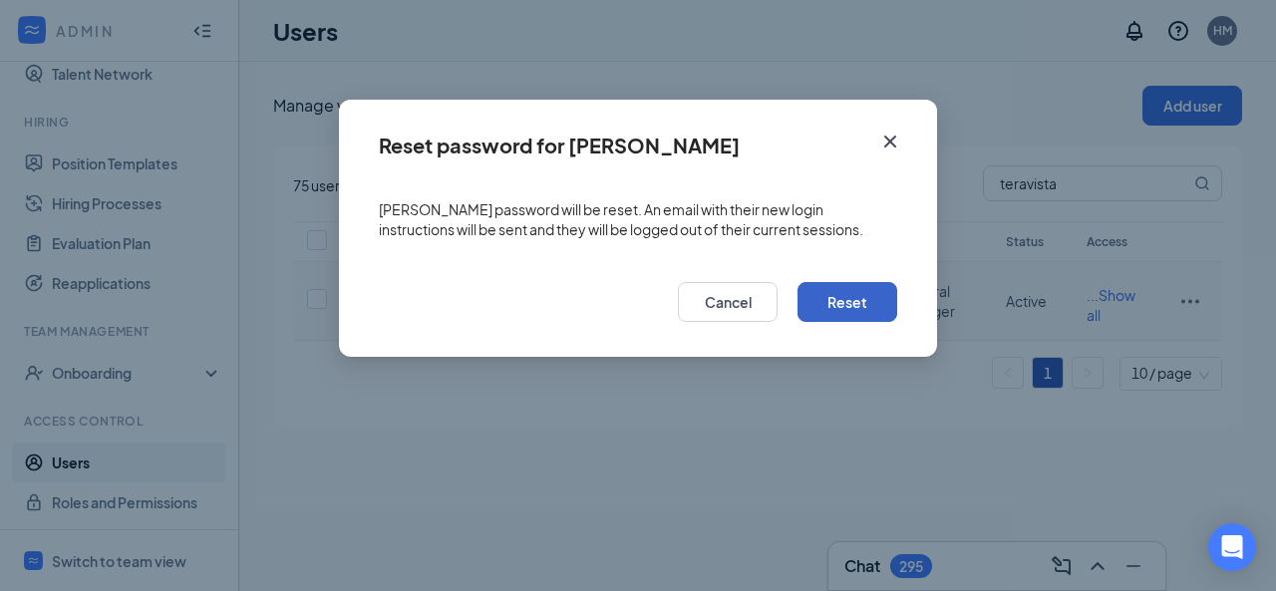
click at [829, 304] on button "Reset" at bounding box center [847, 302] width 100 height 40
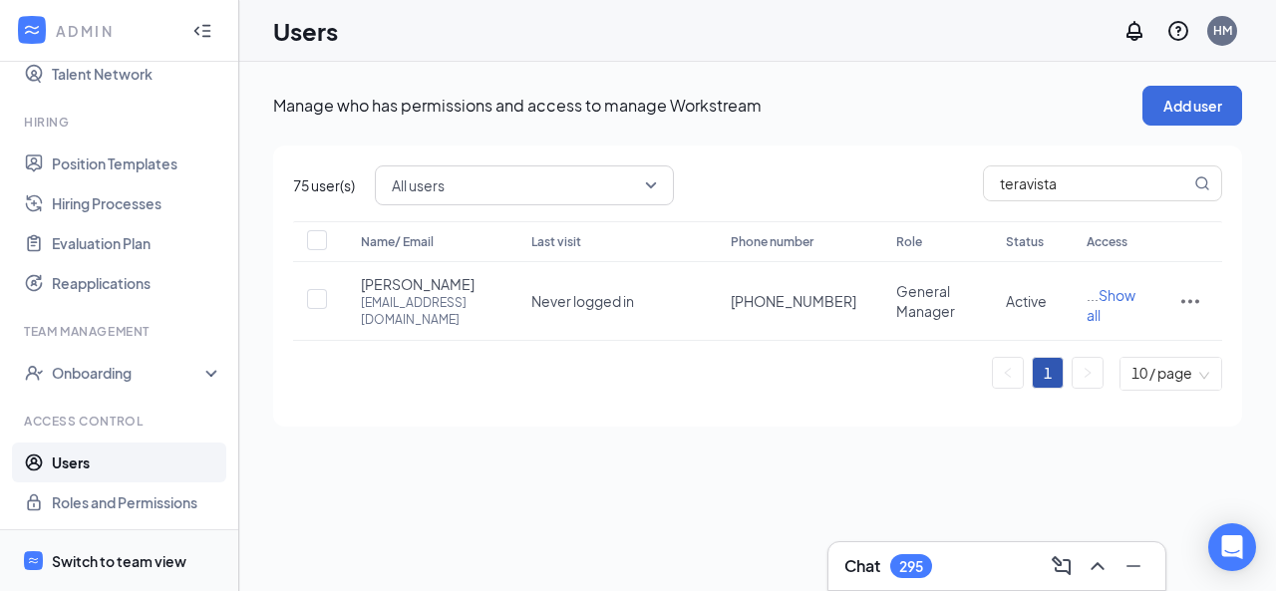
click at [116, 551] on div "Switch to team view" at bounding box center [119, 561] width 135 height 20
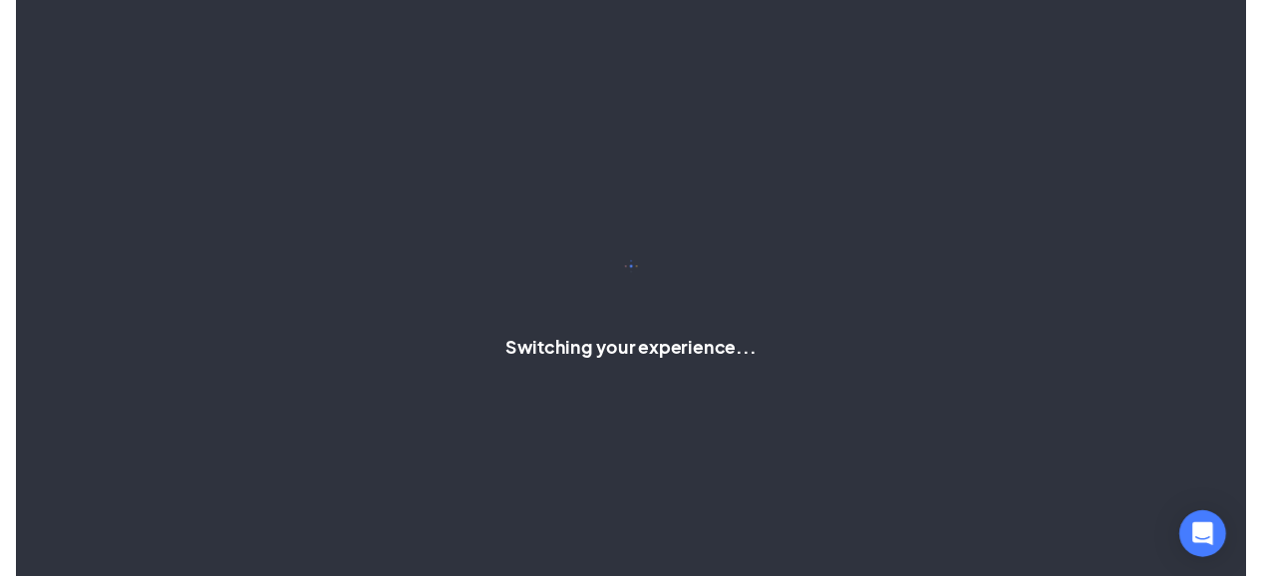
scroll to position [387, 0]
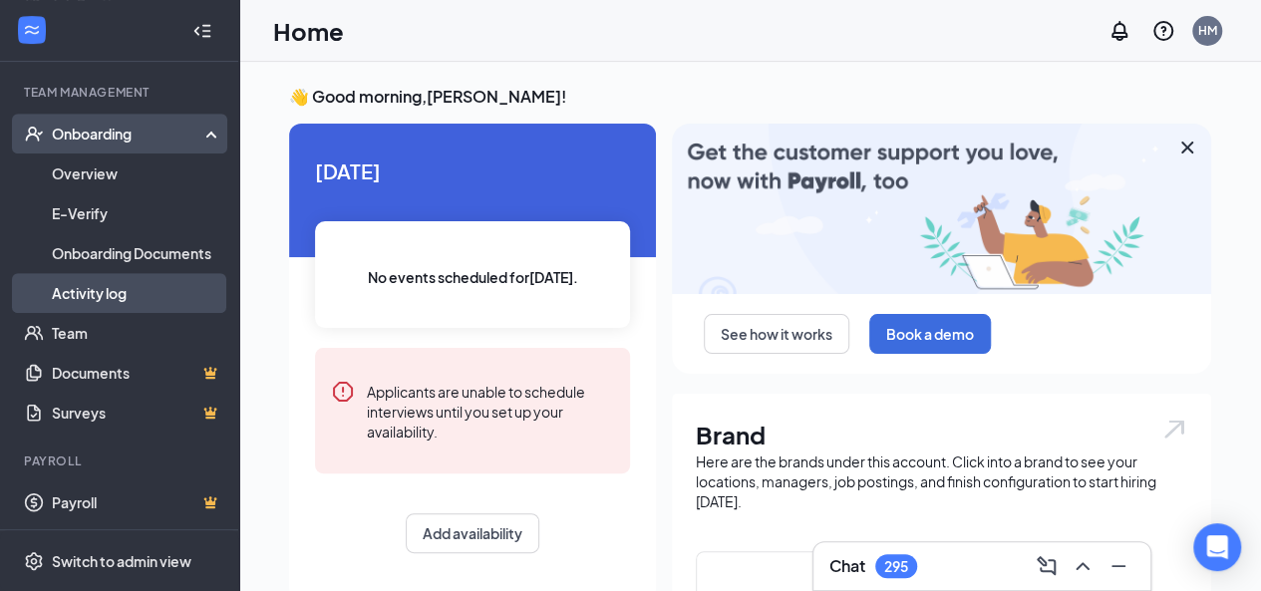
click at [140, 296] on link "Activity log" at bounding box center [137, 293] width 170 height 40
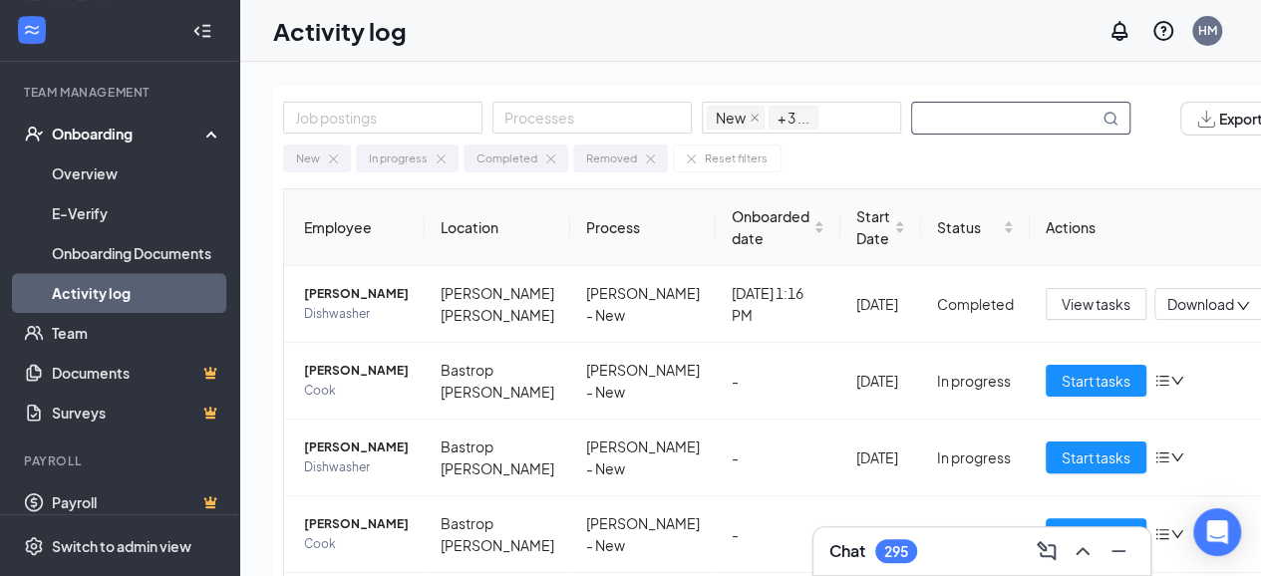
click at [969, 119] on input "text" at bounding box center [1005, 118] width 186 height 31
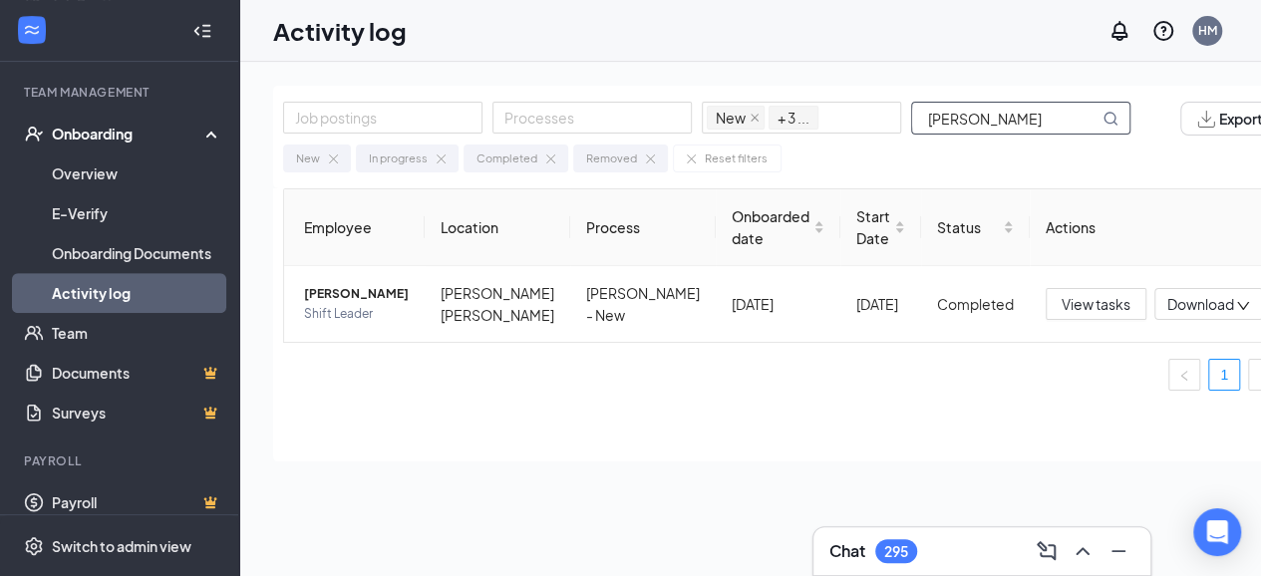
type input "[PERSON_NAME]"
